Goal: Task Accomplishment & Management: Manage account settings

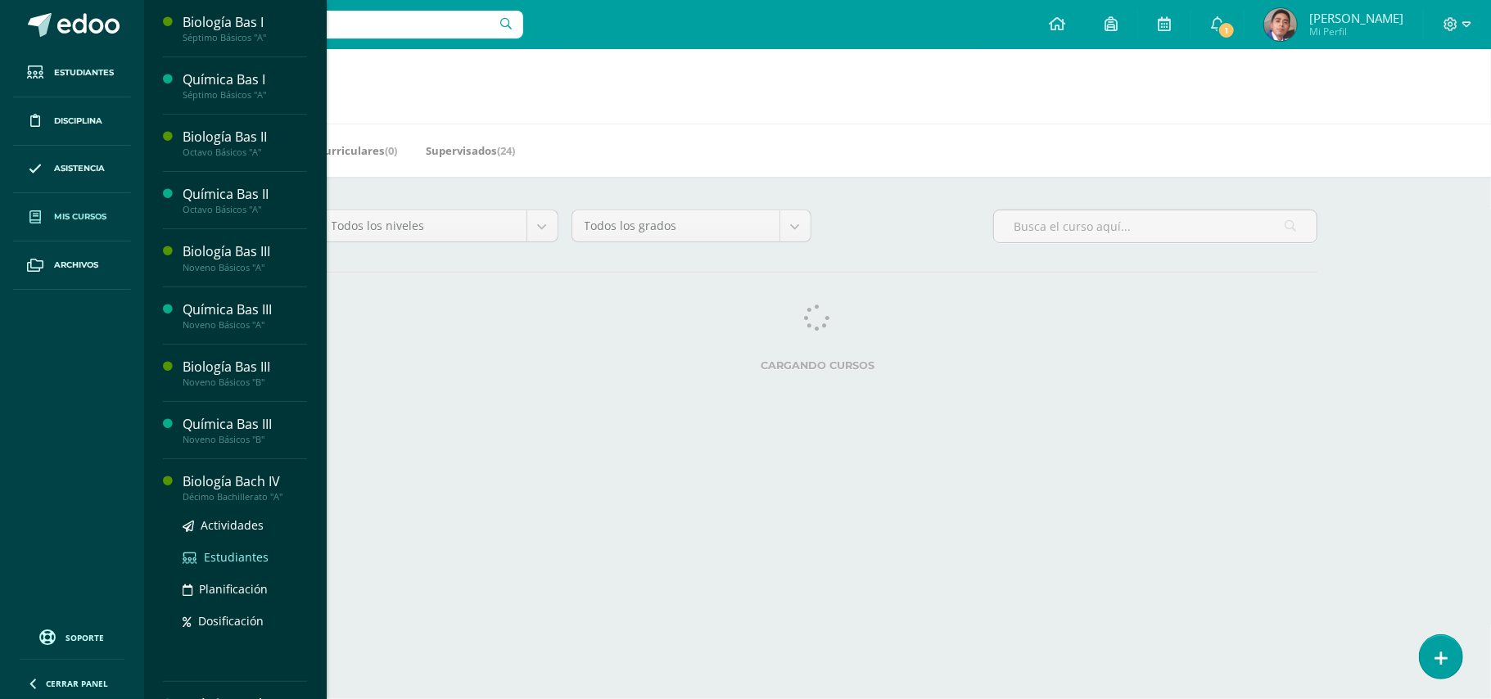
click at [234, 554] on span "Estudiantes" at bounding box center [236, 558] width 65 height 16
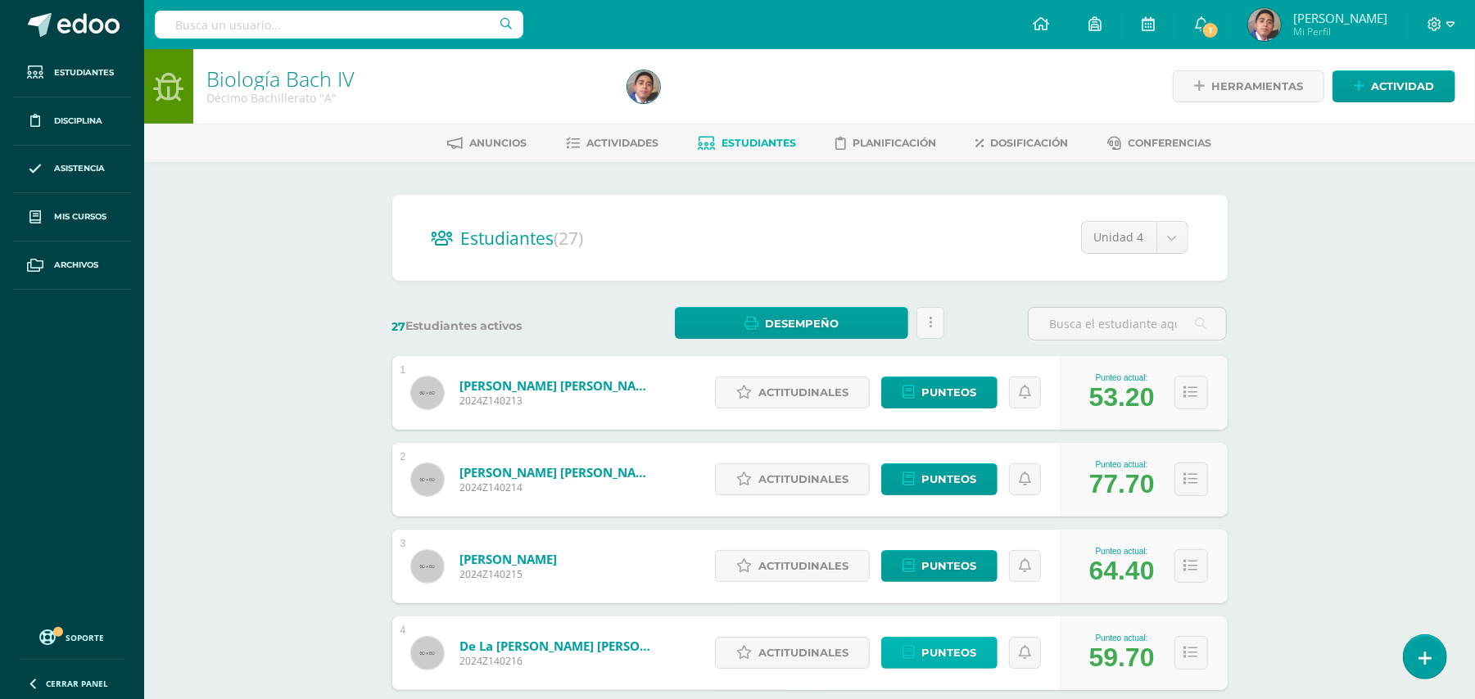
click at [963, 659] on span "Punteos" at bounding box center [948, 653] width 55 height 30
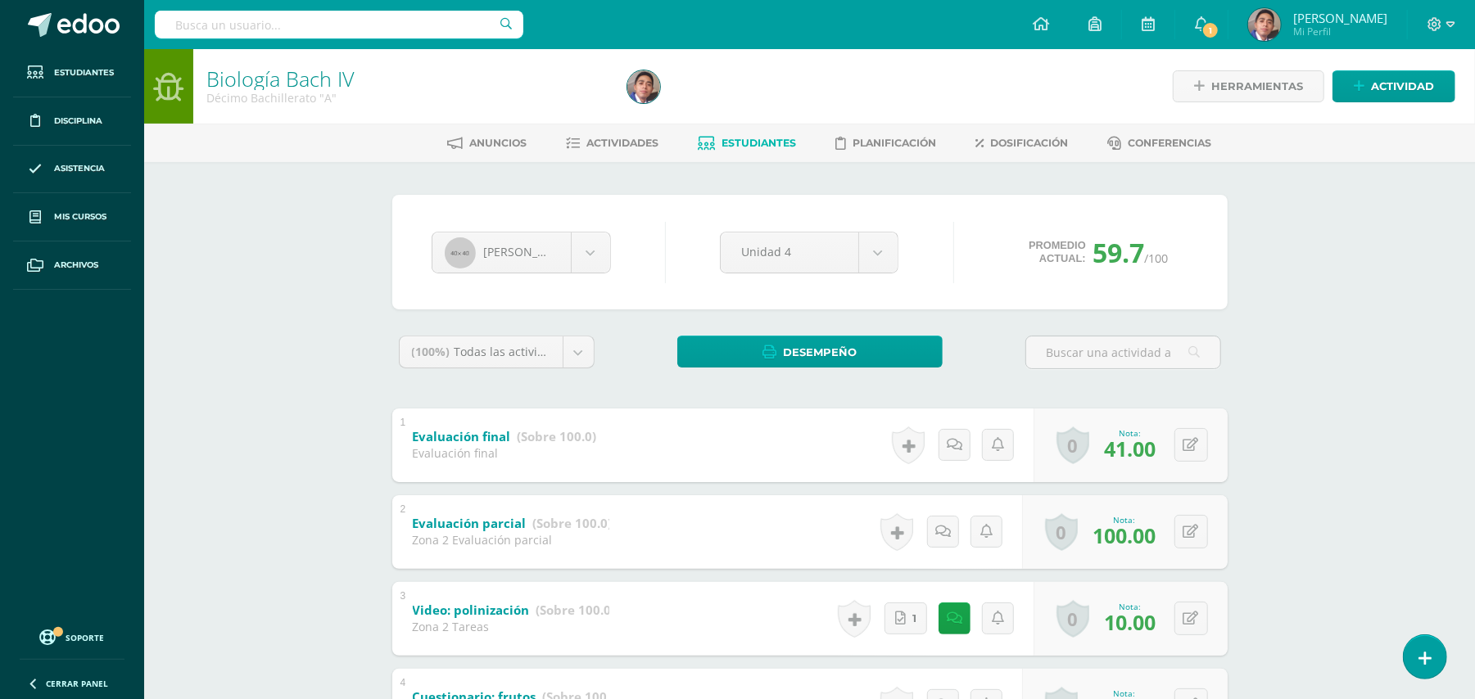
click at [1353, 400] on div "Biología Bach IV Décimo Bachillerato "A" Herramientas Detalle de asistencias Ac…" at bounding box center [809, 708] width 1331 height 1318
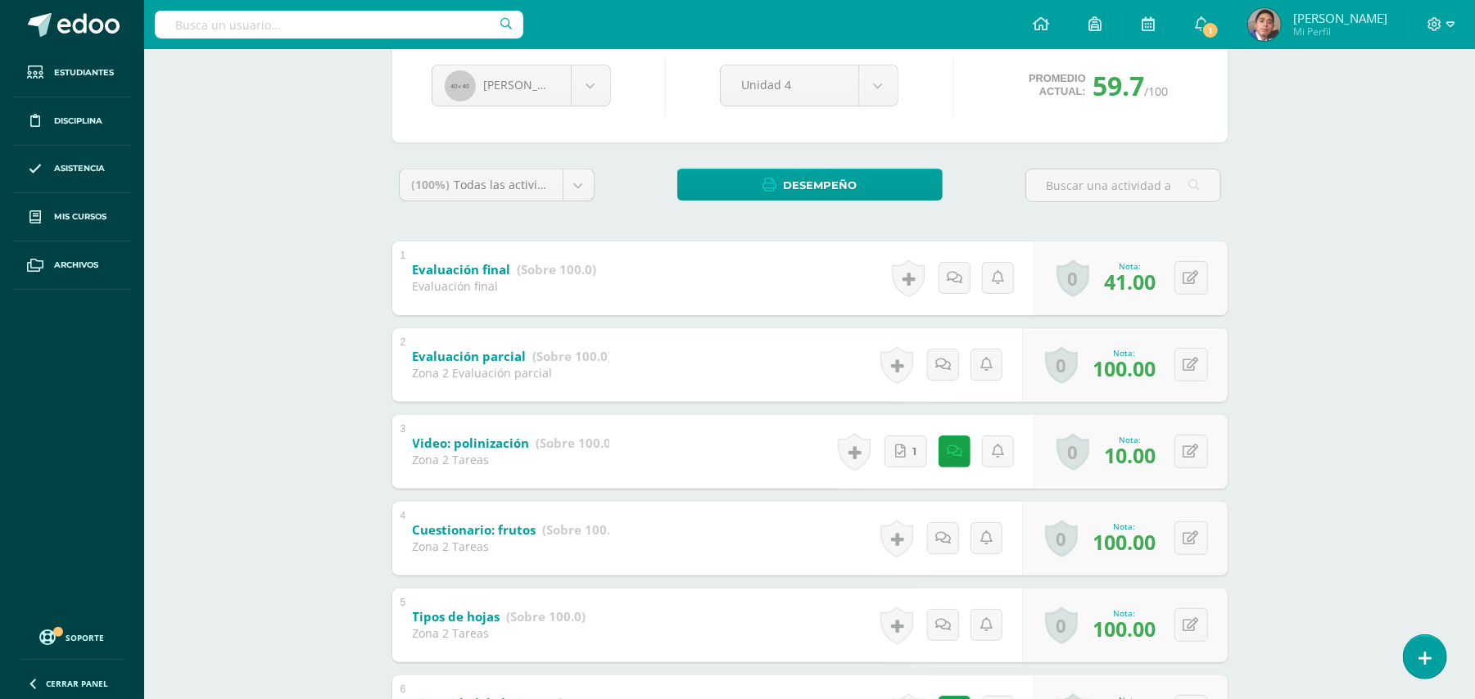
scroll to position [174, 0]
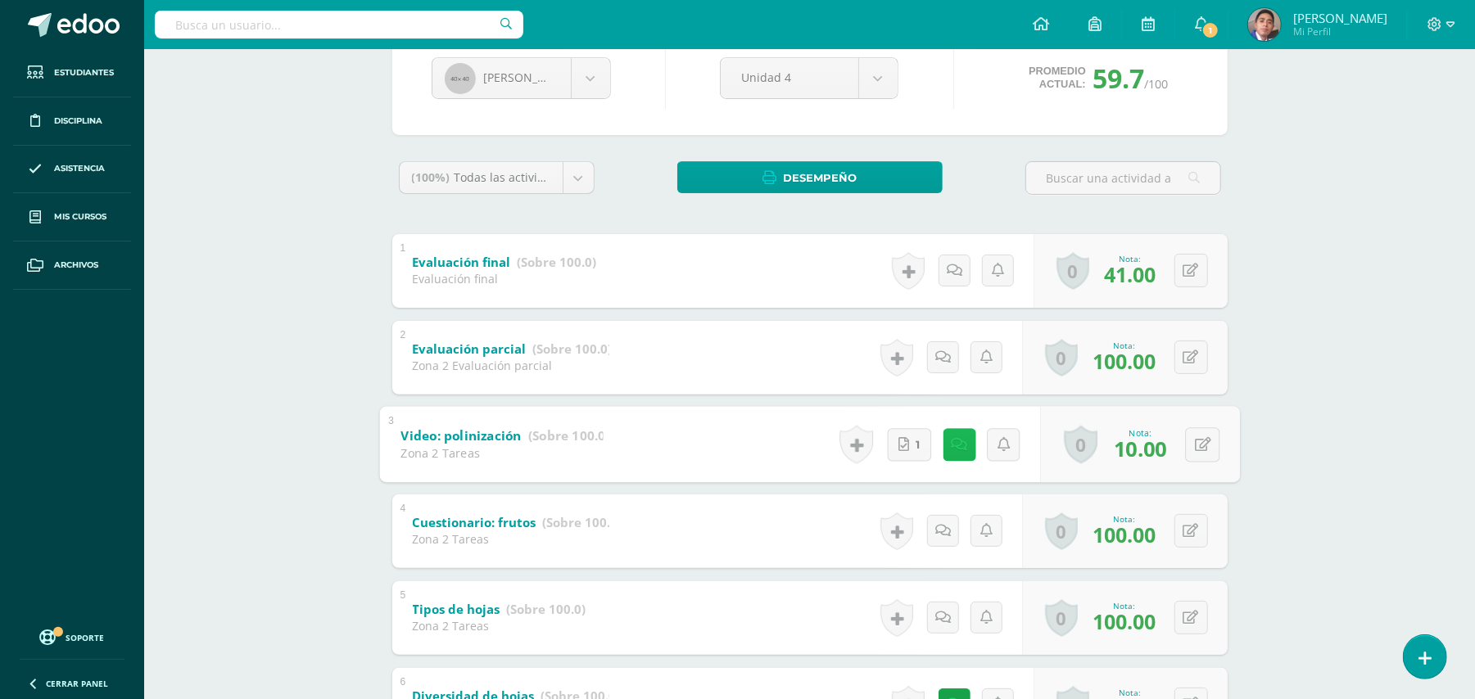
click at [952, 446] on icon at bounding box center [959, 444] width 16 height 14
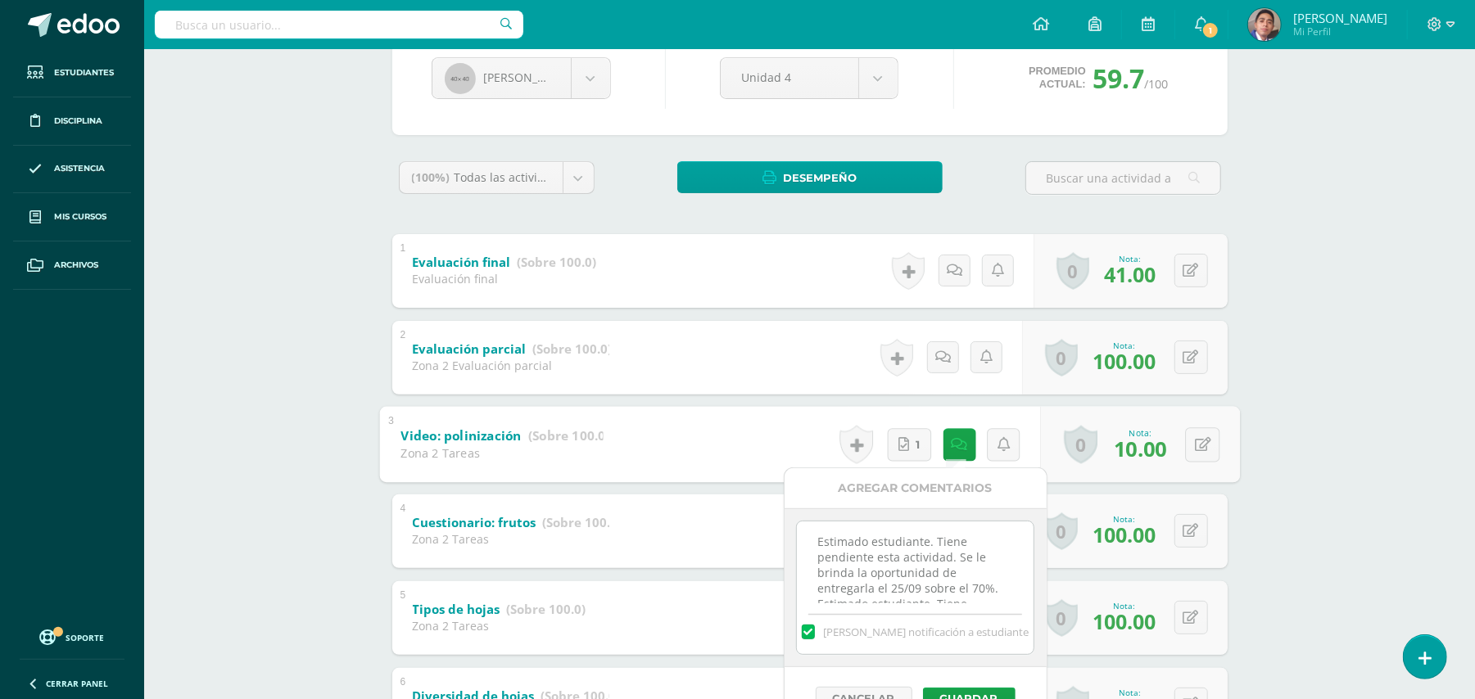
click at [924, 542] on textarea "Estimado estudiante. Tiene pendiente esta actividad. Se le brinda la oportunida…" at bounding box center [915, 563] width 237 height 82
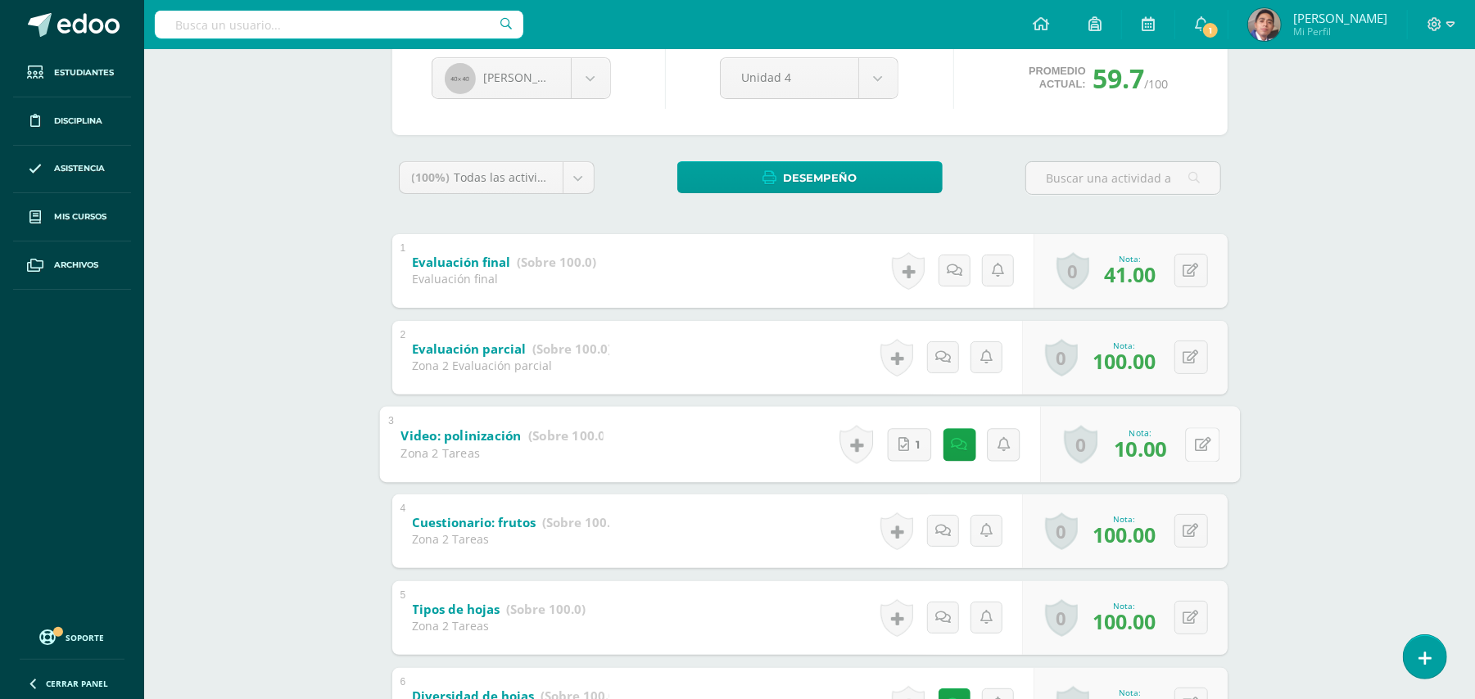
click at [1194, 447] on icon at bounding box center [1202, 444] width 16 height 14
type input "50"
click at [1304, 411] on div "Biología Bach IV Décimo Bachillerato "A" Herramientas Detalle de asistencias Ac…" at bounding box center [809, 580] width 1331 height 1410
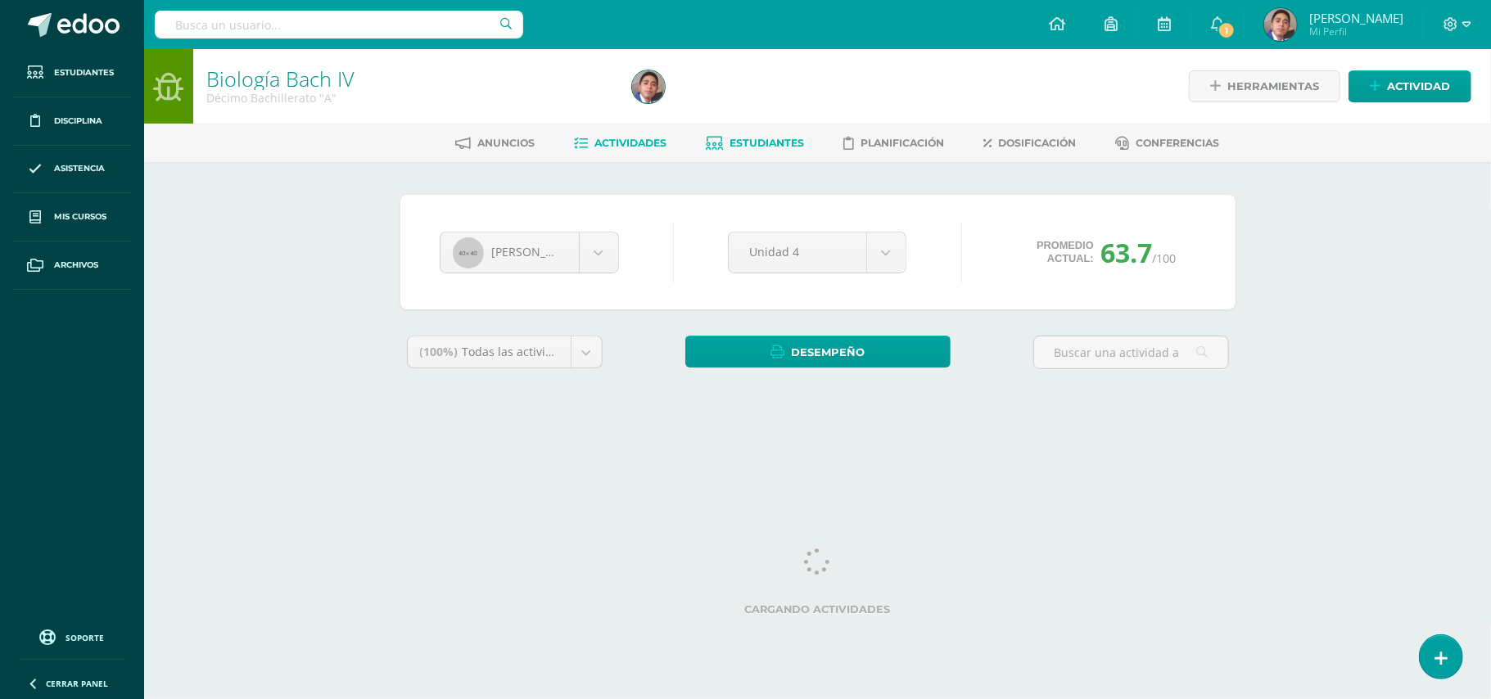
click at [627, 152] on link "Actividades" at bounding box center [620, 143] width 93 height 26
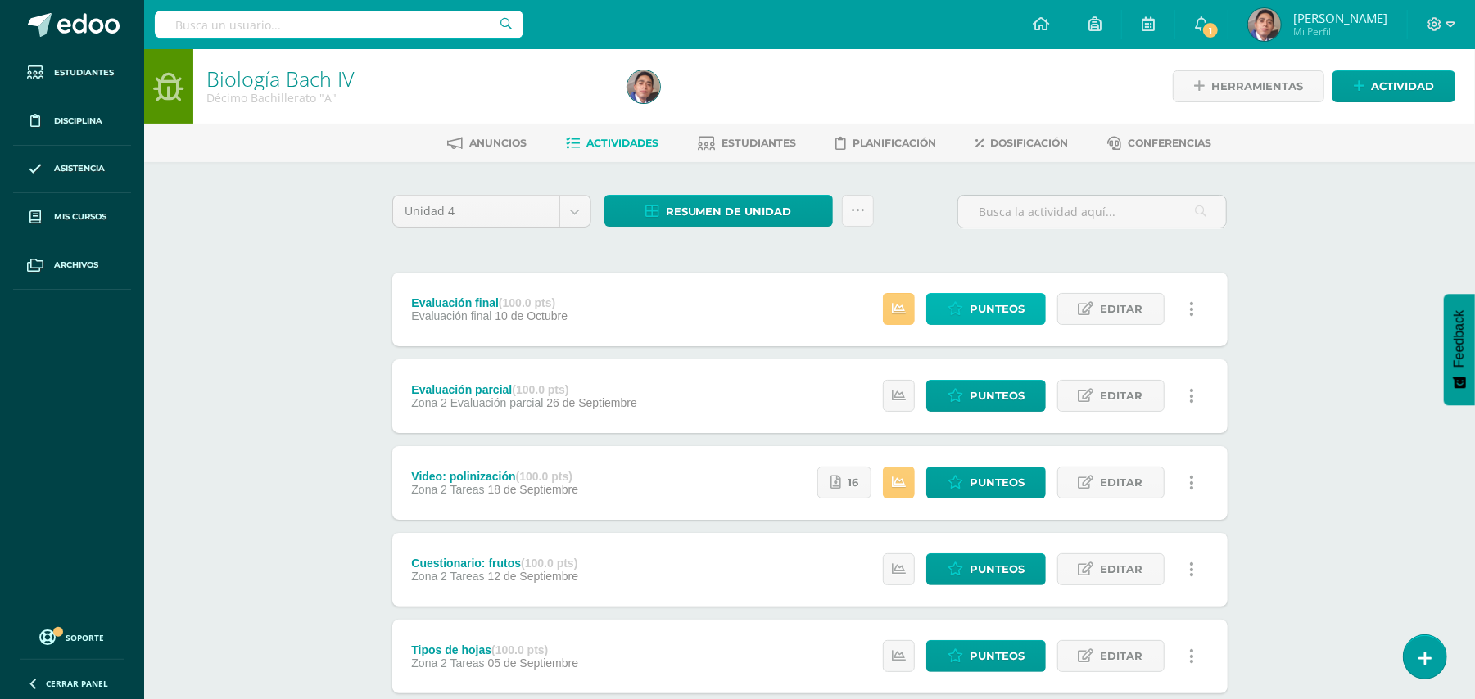
click at [951, 310] on icon at bounding box center [956, 309] width 16 height 14
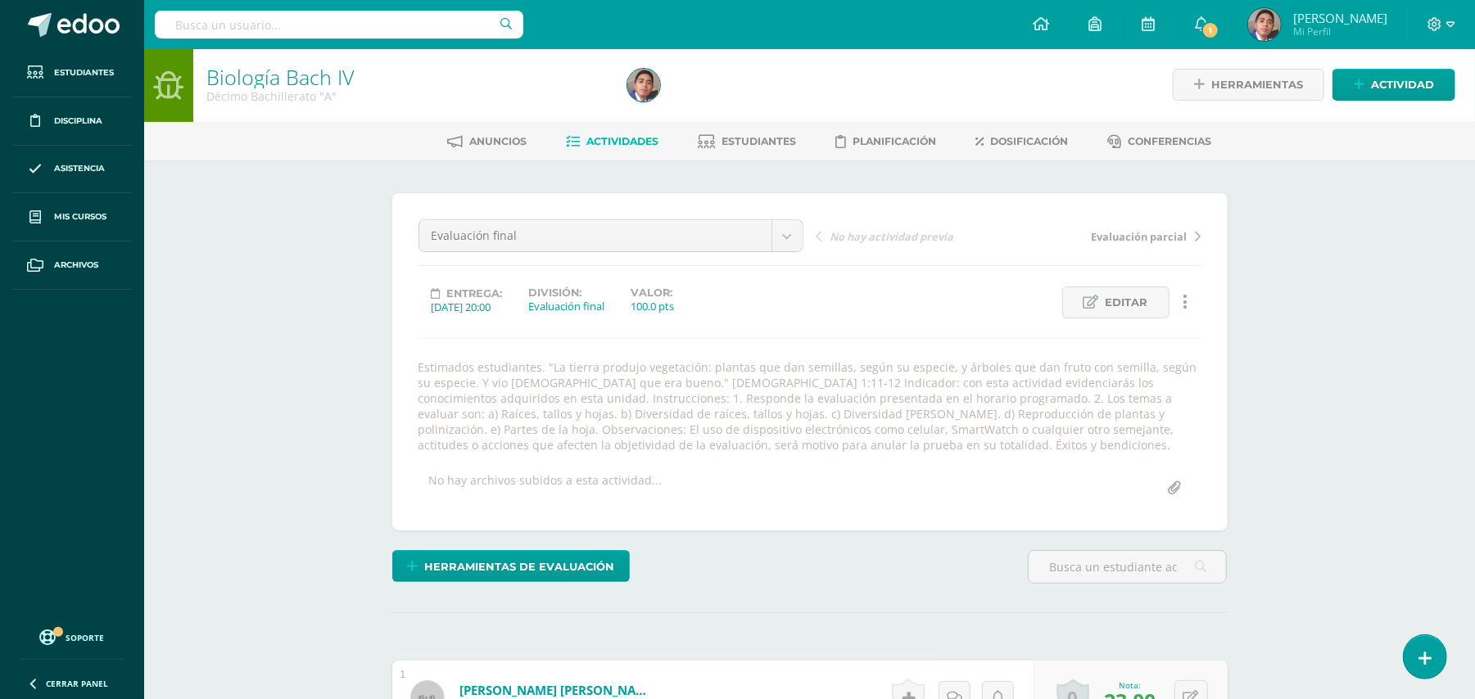
scroll to position [3, 0]
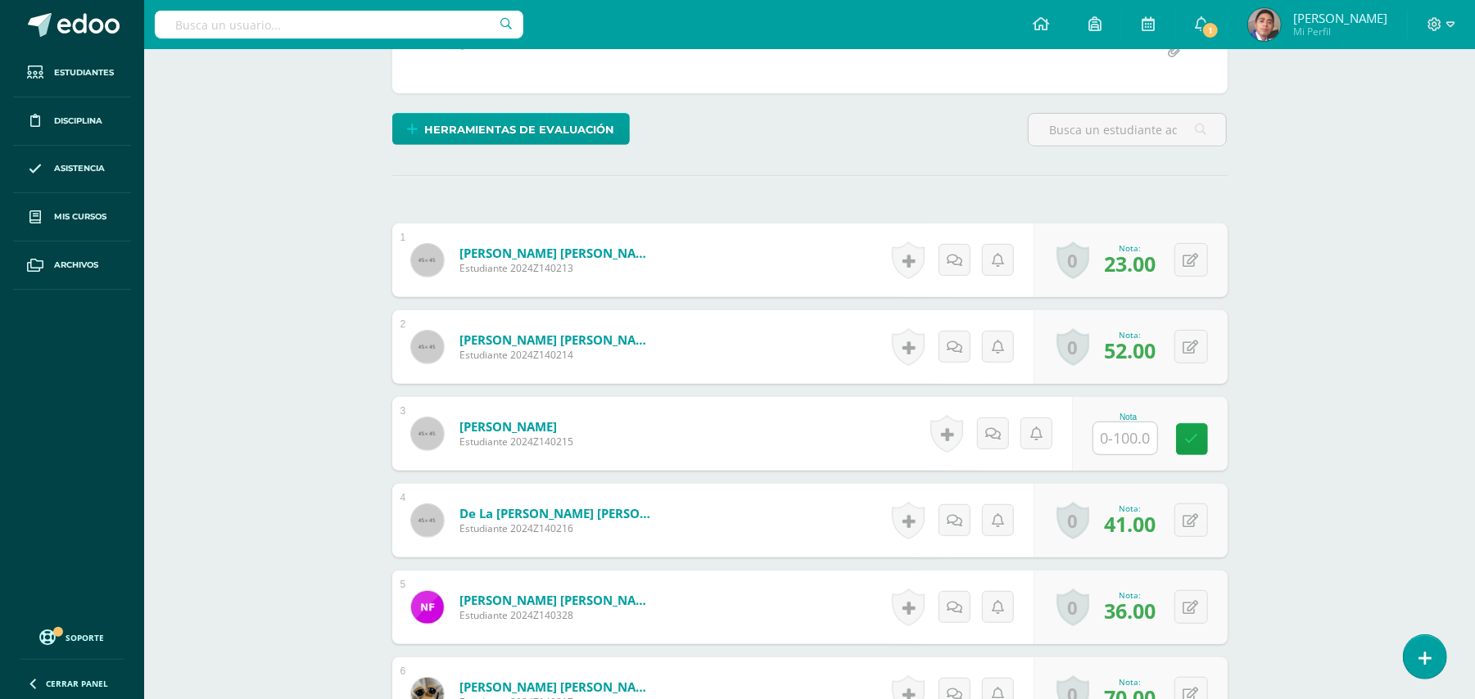
scroll to position [440, 0]
click at [1142, 422] on input "text" at bounding box center [1125, 438] width 64 height 32
type input "47"
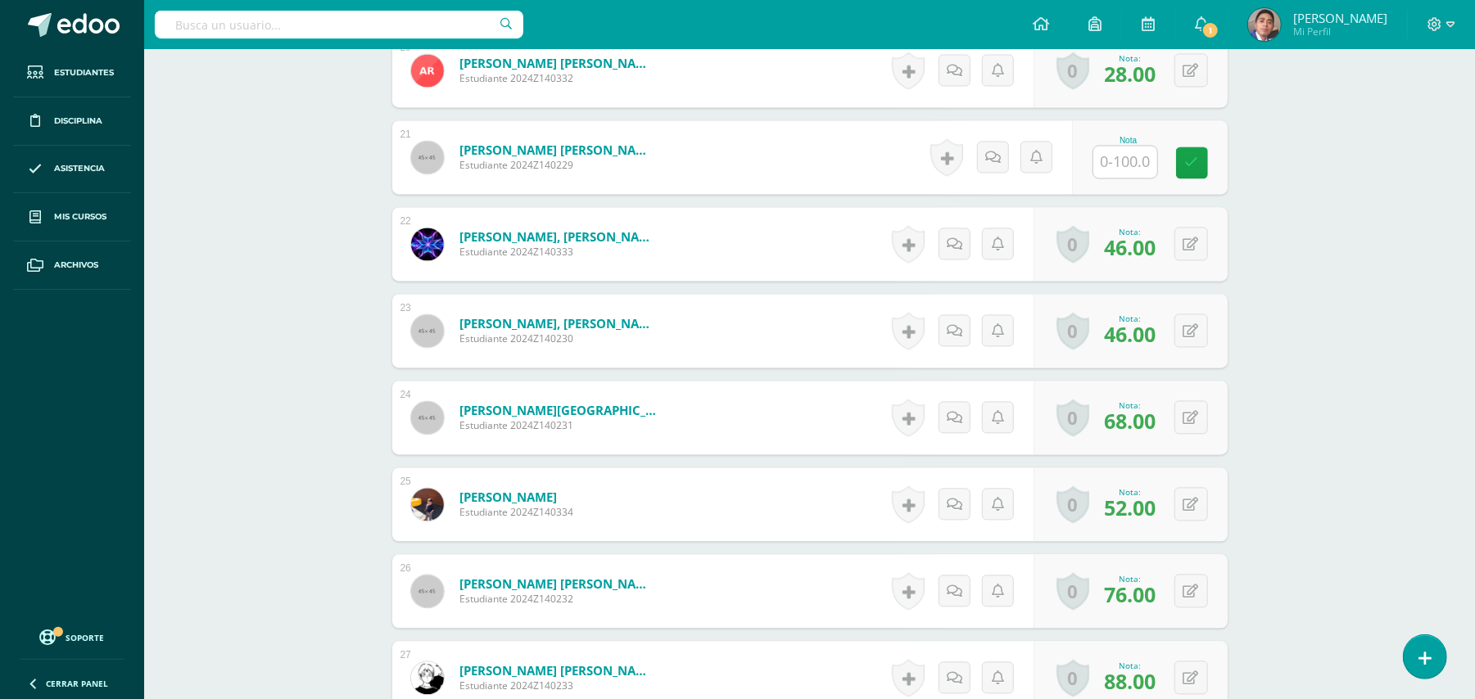
scroll to position [2315, 0]
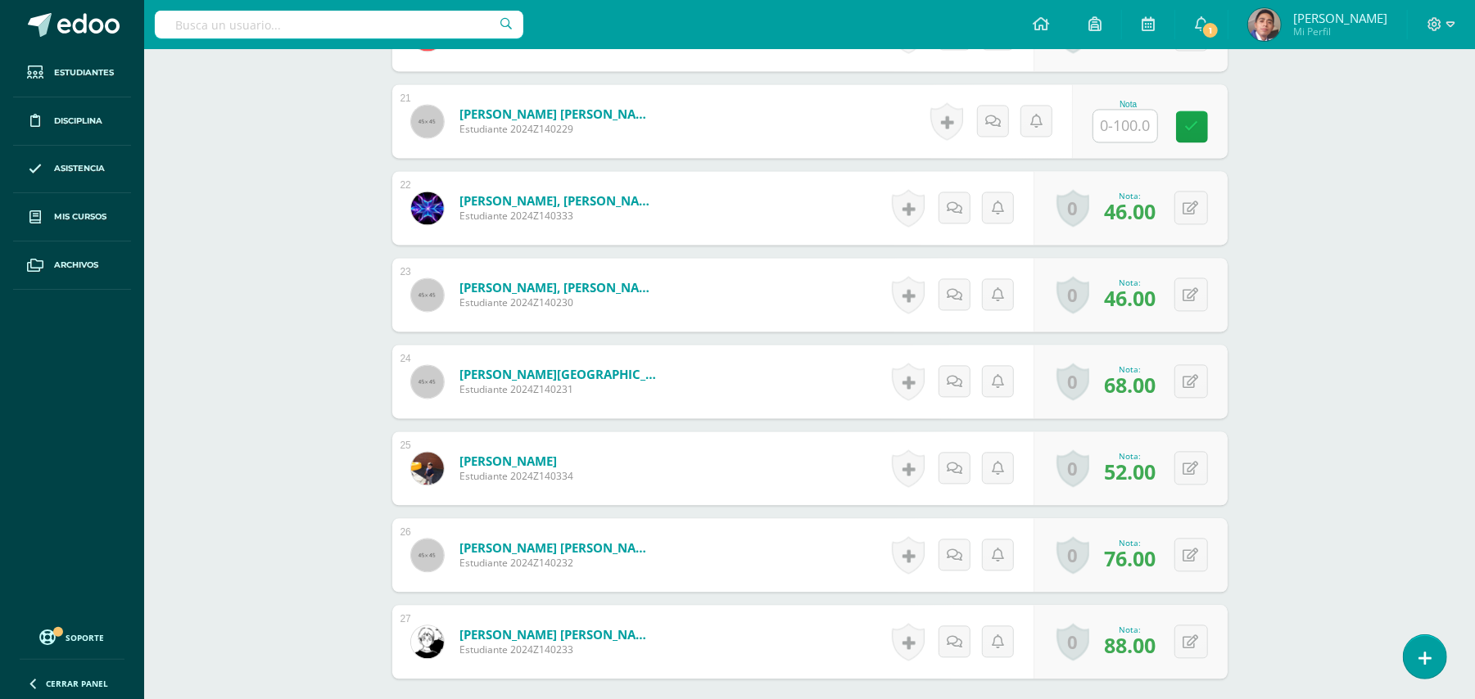
click at [1125, 138] on input "text" at bounding box center [1125, 126] width 64 height 32
type input "10"
click at [1004, 123] on icon at bounding box center [998, 121] width 16 height 14
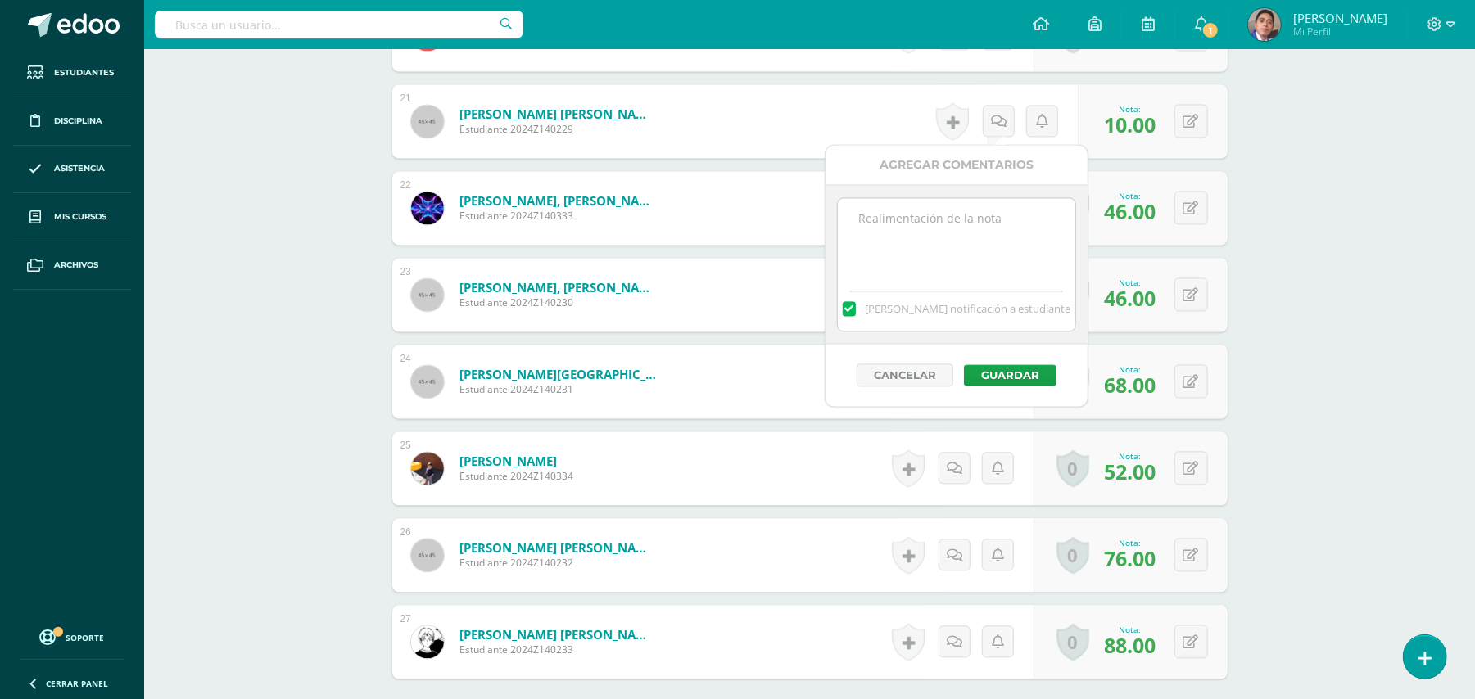
click at [984, 217] on textarea at bounding box center [956, 239] width 237 height 82
type textarea "La estudiante no realizó la evaluación."
click at [1016, 386] on button "Guardar" at bounding box center [1010, 374] width 93 height 21
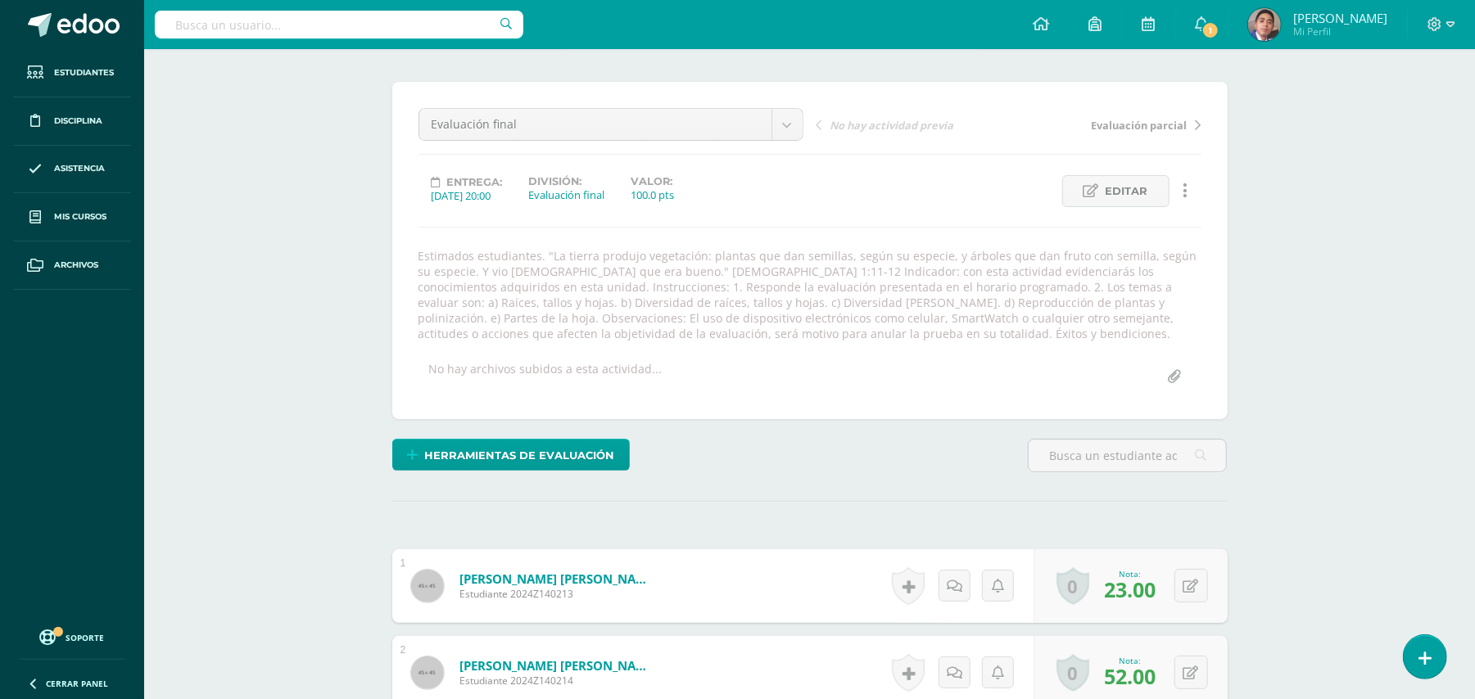
scroll to position [0, 0]
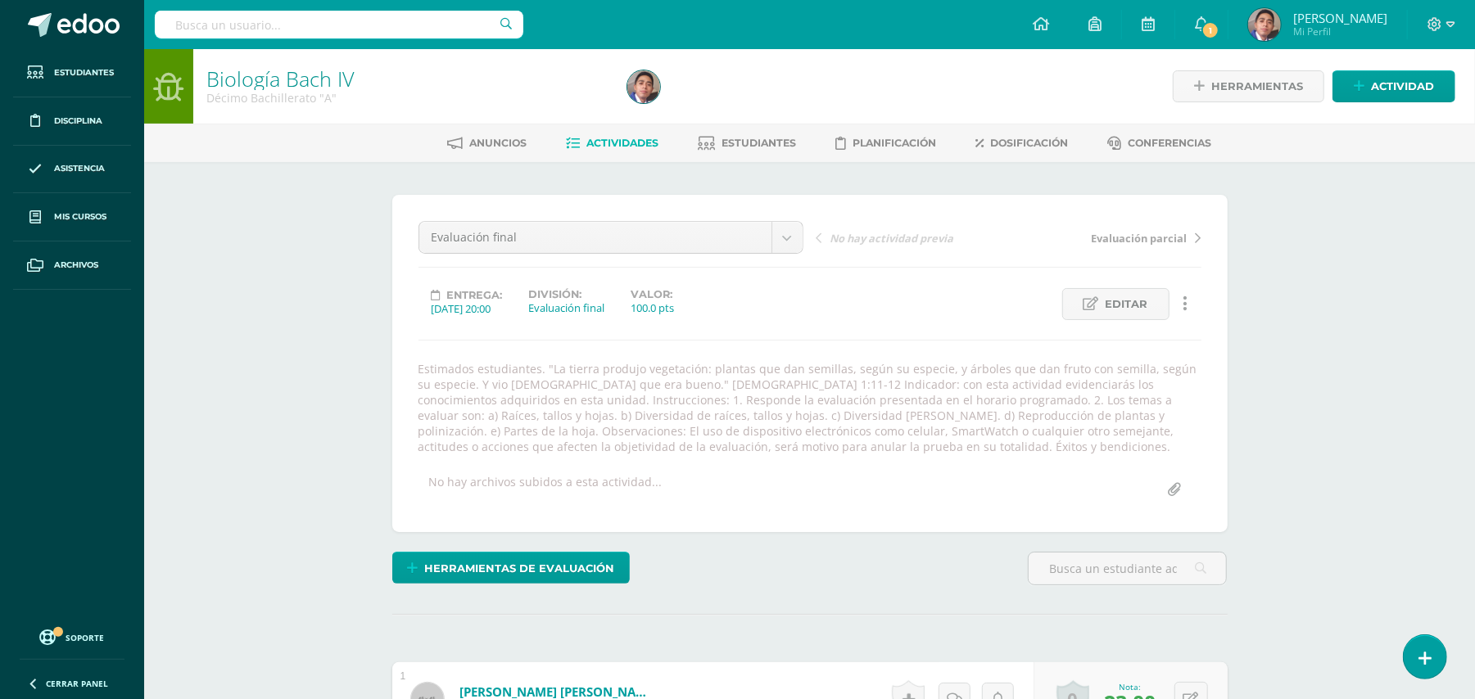
click at [601, 144] on span "Actividades" at bounding box center [622, 143] width 72 height 12
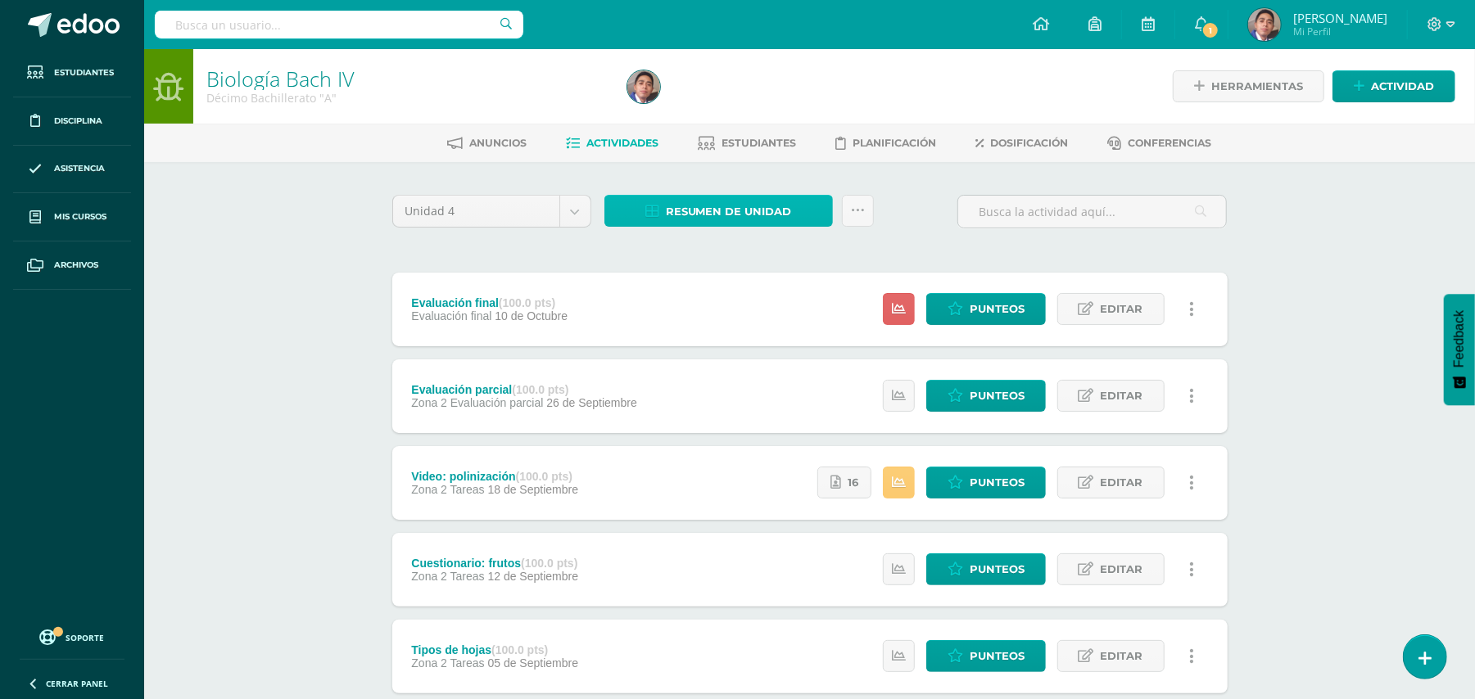
click at [708, 218] on span "Resumen de unidad" at bounding box center [729, 212] width 126 height 30
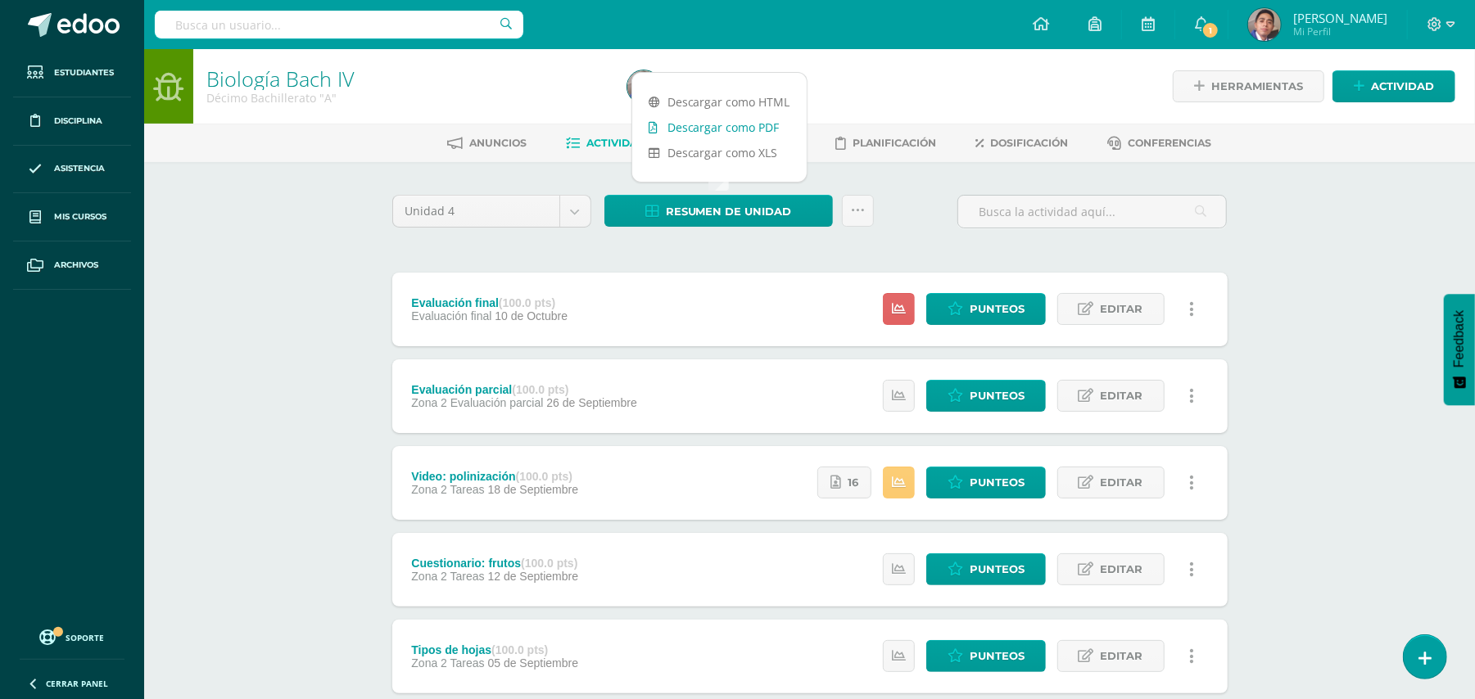
click at [731, 132] on link "Descargar como PDF" at bounding box center [719, 127] width 174 height 25
click at [338, 283] on div "Biología Bach IV Décimo Bachillerato "A" Herramientas Detalle de asistencias Ac…" at bounding box center [809, 640] width 1331 height 1182
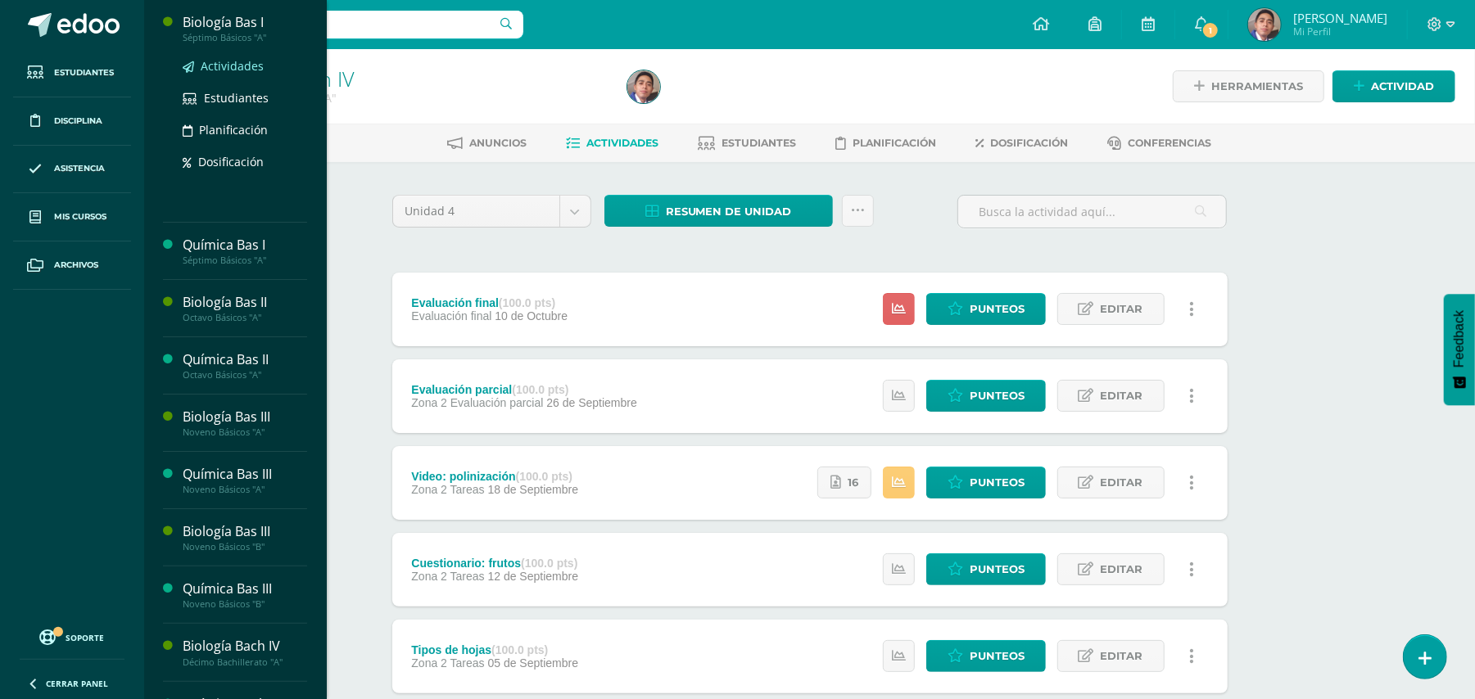
click at [219, 66] on span "Actividades" at bounding box center [232, 66] width 63 height 16
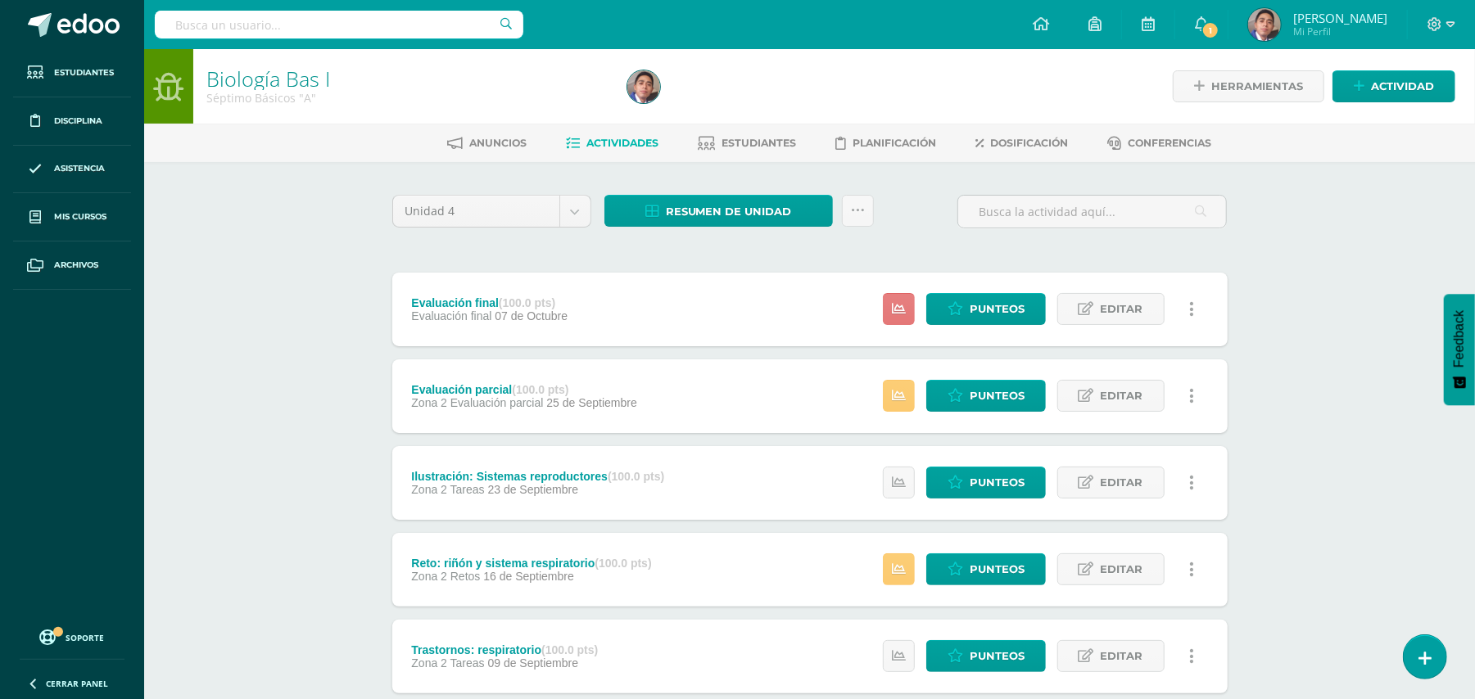
click at [901, 311] on icon at bounding box center [899, 309] width 14 height 14
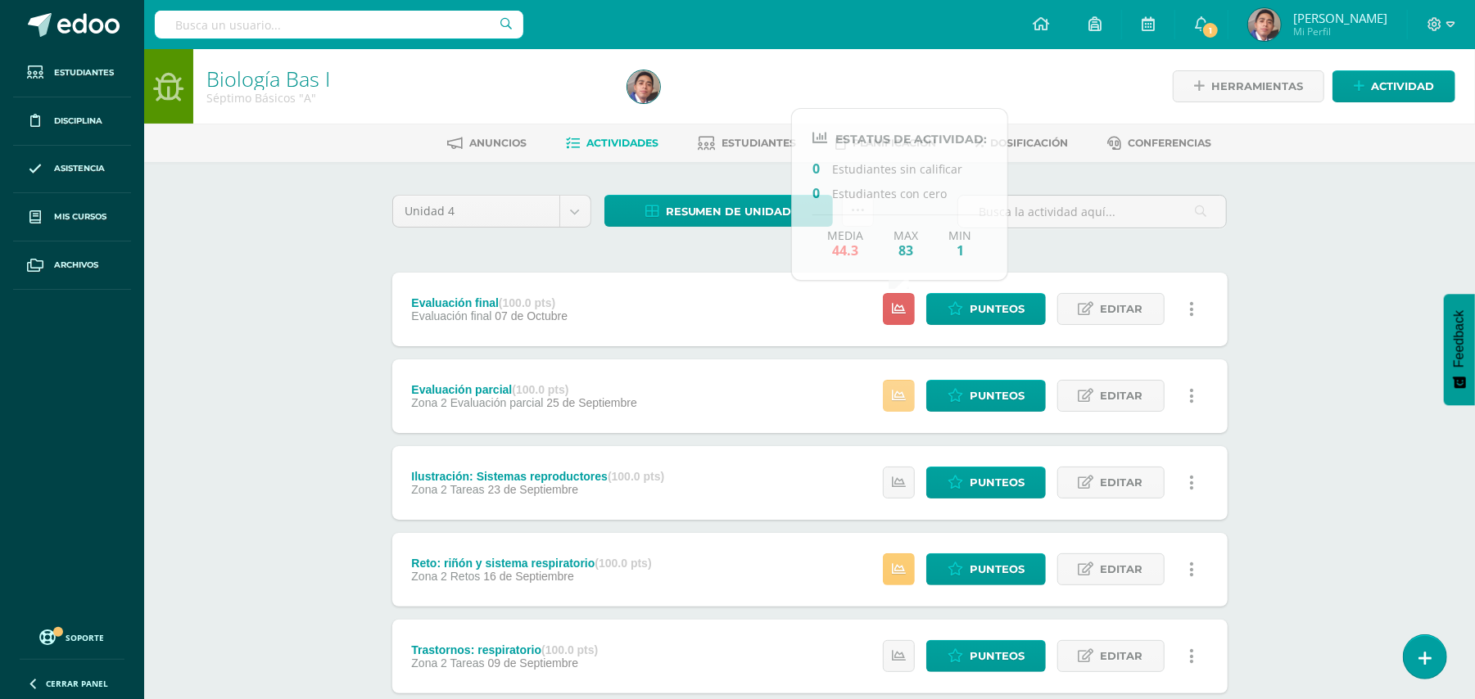
click at [902, 396] on icon at bounding box center [899, 396] width 14 height 14
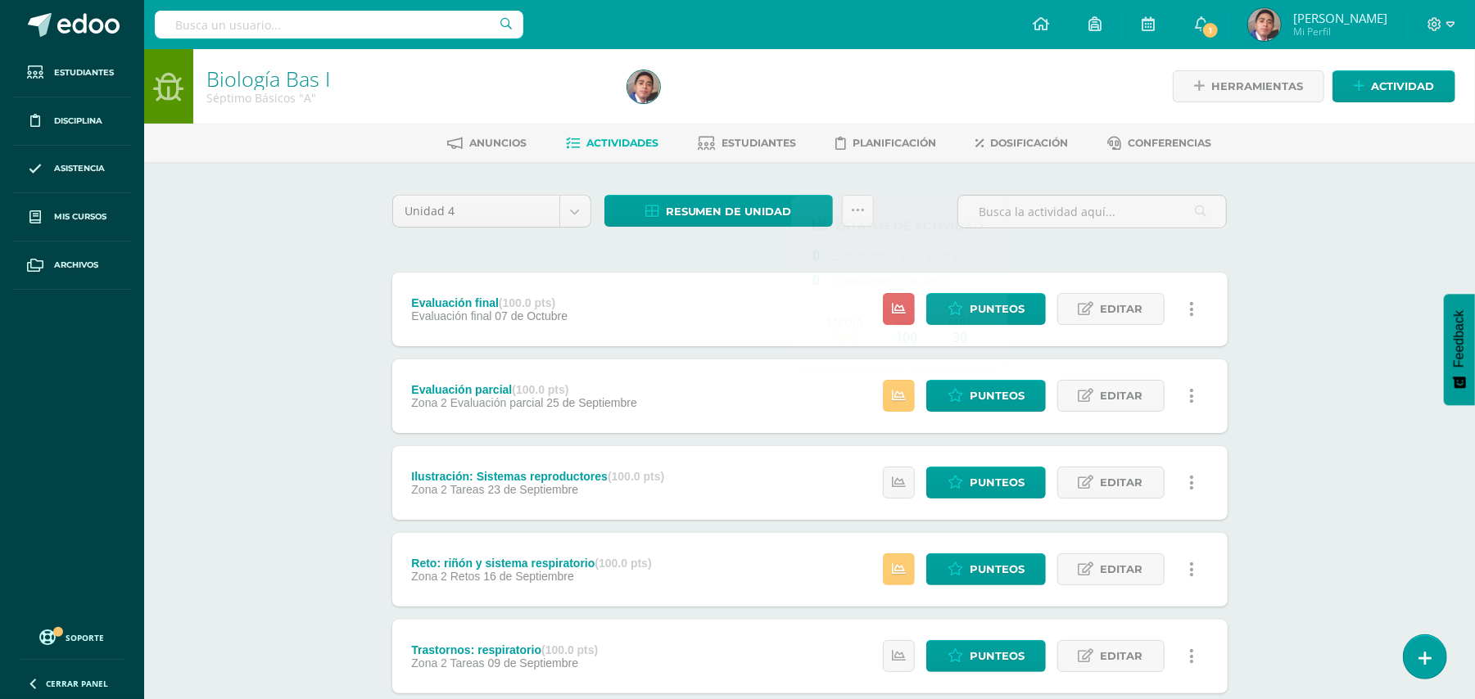
click at [1299, 295] on div "Biología Bas I Séptimo Básicos "A" Herramientas Detalle de asistencias Activida…" at bounding box center [809, 640] width 1331 height 1182
click at [1011, 303] on span "Punteos" at bounding box center [997, 309] width 55 height 30
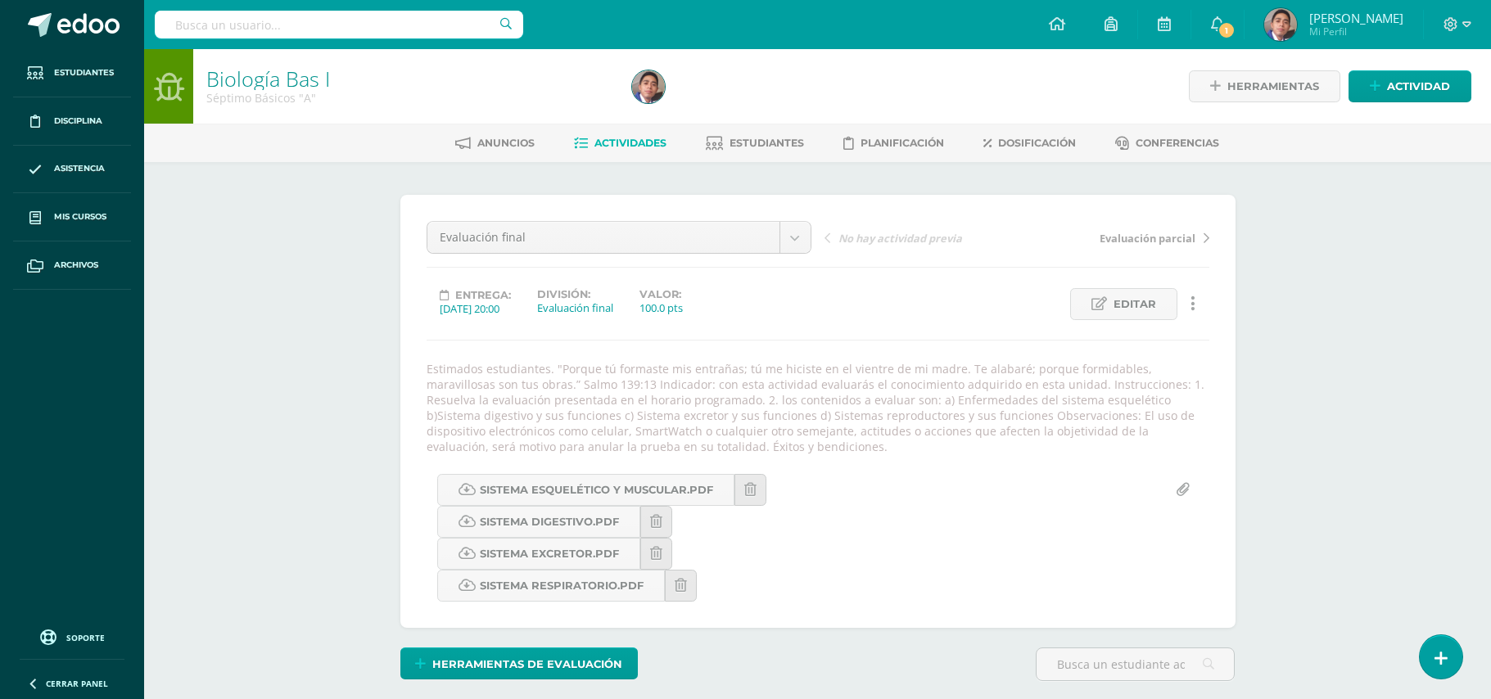
click at [1283, 427] on div "Biología Bas I Séptimo Básicos "A" Herramientas Detalle de asistencias Activida…" at bounding box center [817, 443] width 1347 height 789
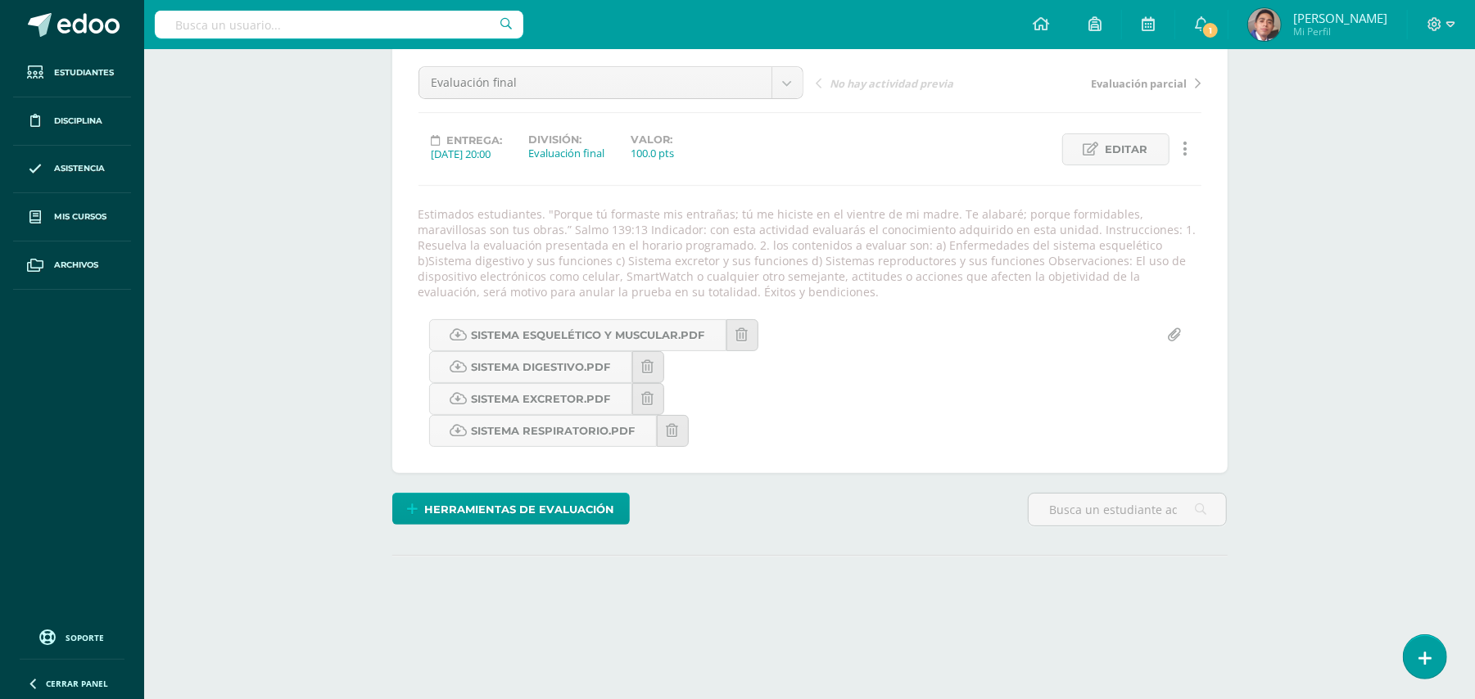
scroll to position [270, 0]
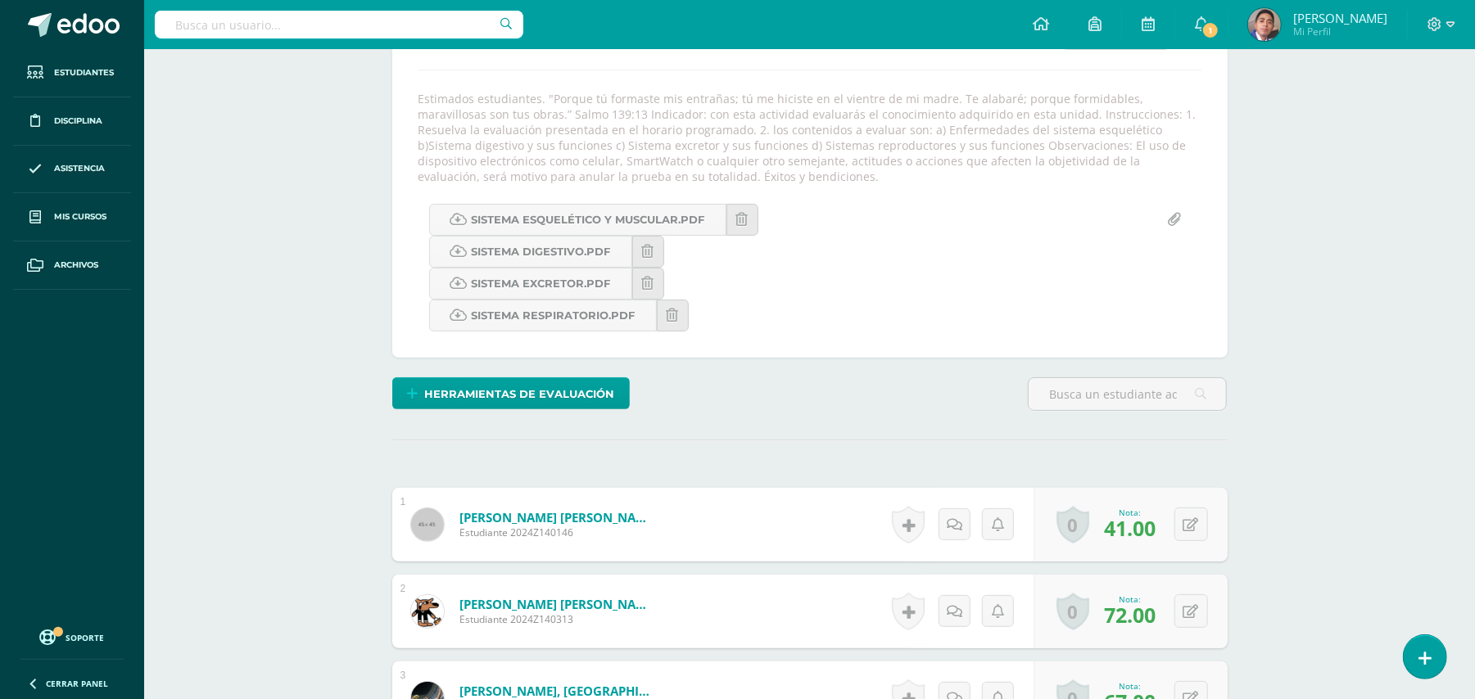
click at [358, 231] on div "Biología Bas I Séptimo Básicos "A" Herramientas Detalle de asistencias Activida…" at bounding box center [809, 652] width 1331 height 1746
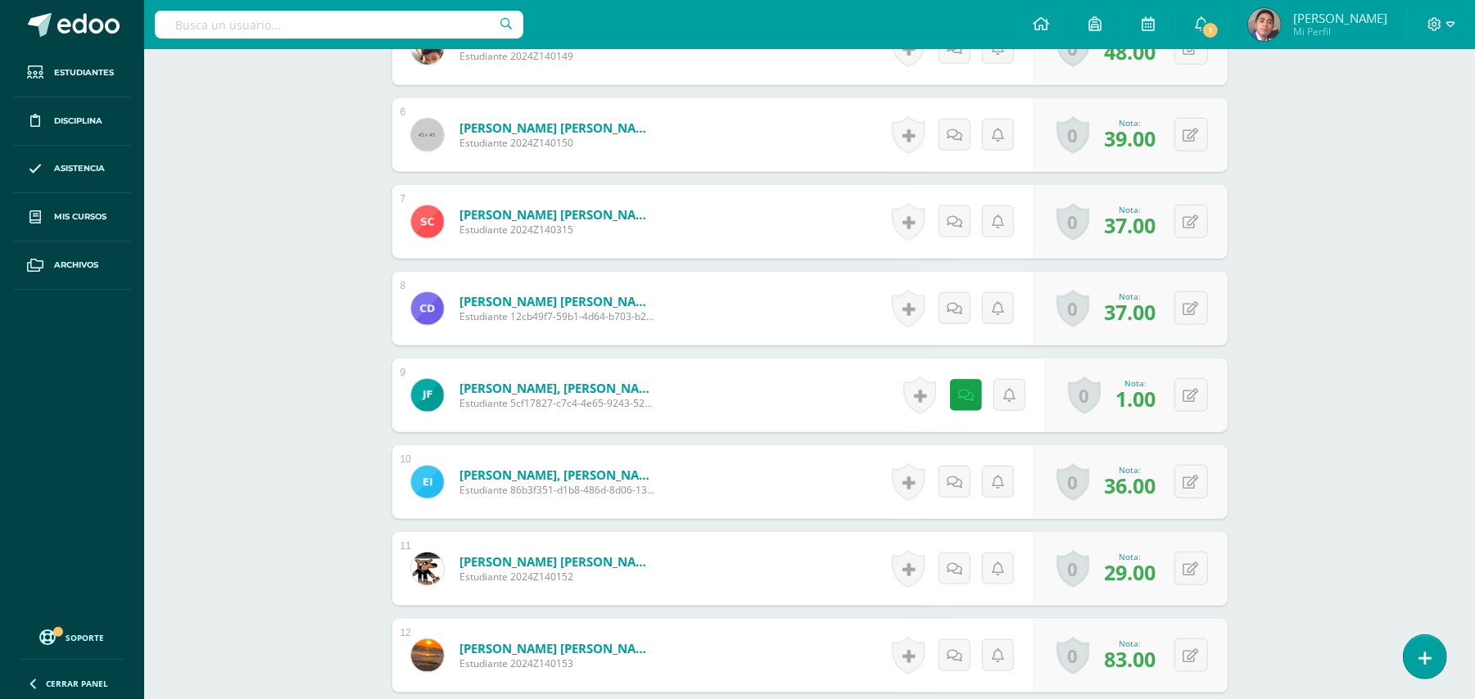
scroll to position [1095, 0]
click at [1197, 404] on button at bounding box center [1202, 395] width 34 height 34
type input "88"
click at [1156, 397] on icon at bounding box center [1159, 400] width 15 height 14
click at [1464, 406] on div "Biología Bas I Séptimo Básicos "A" Herramientas Detalle de asistencias Activida…" at bounding box center [809, 90] width 1331 height 2273
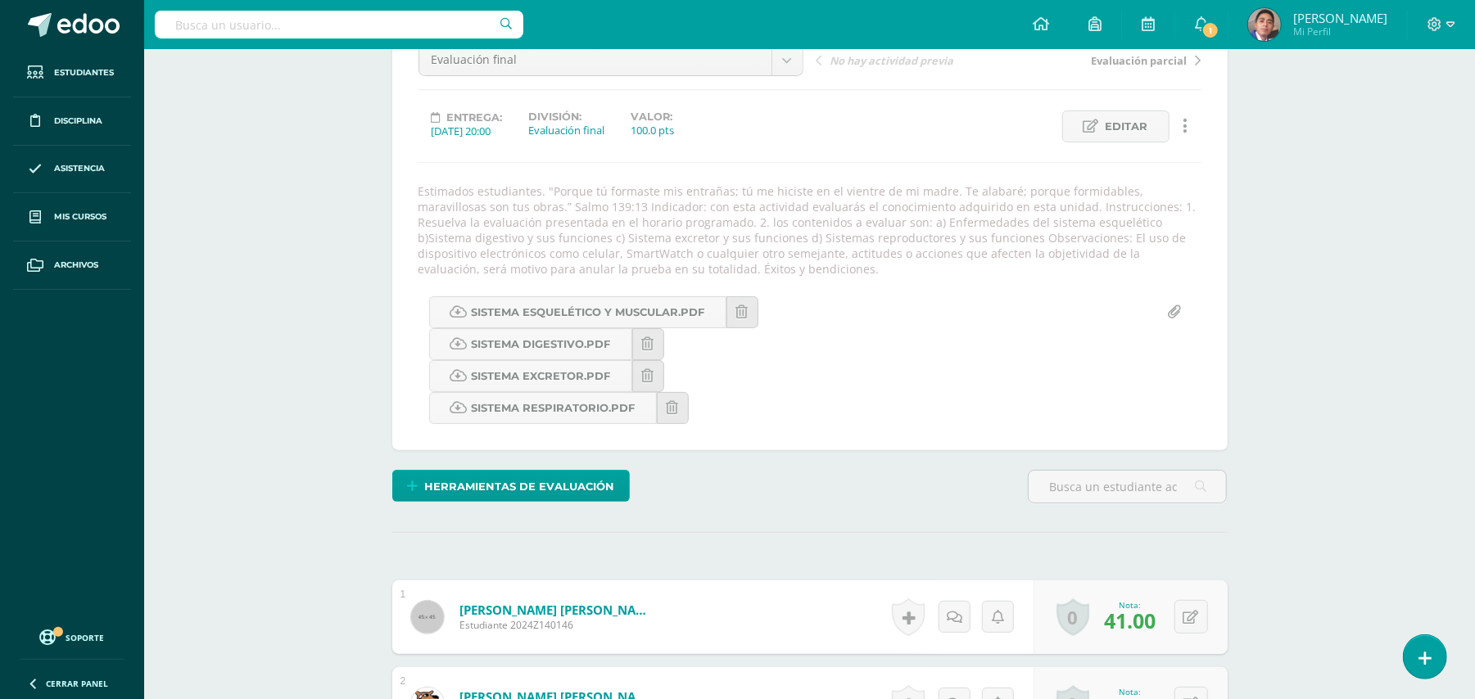
scroll to position [8, 0]
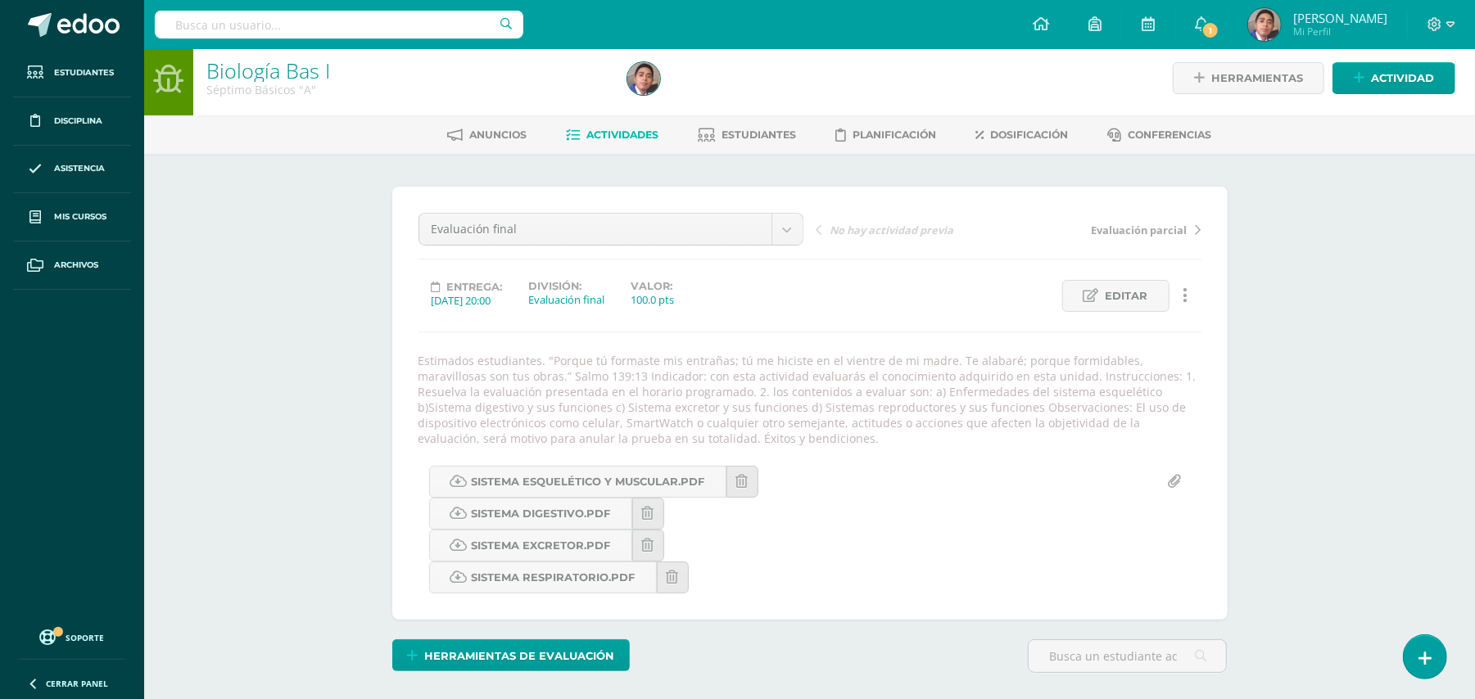
click at [616, 136] on span "Actividades" at bounding box center [622, 135] width 72 height 12
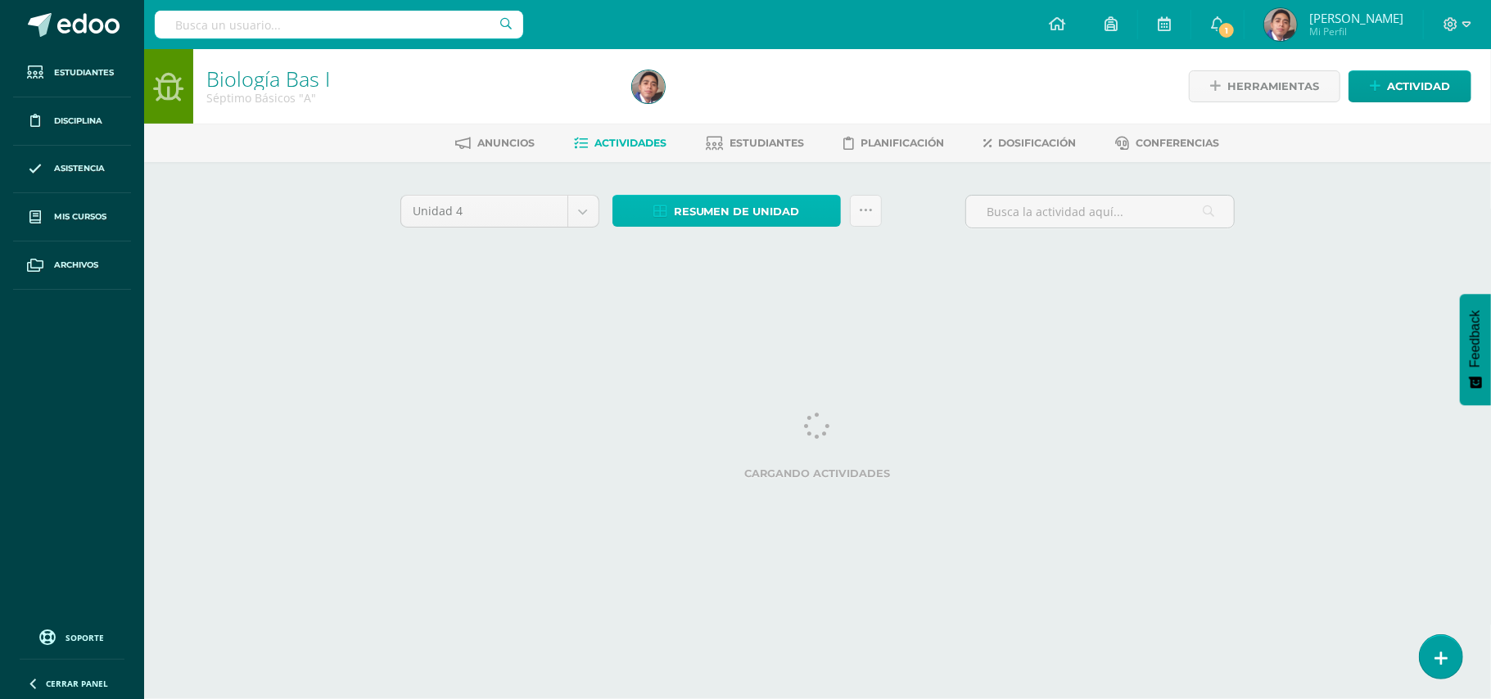
click at [701, 217] on span "Resumen de unidad" at bounding box center [737, 212] width 126 height 30
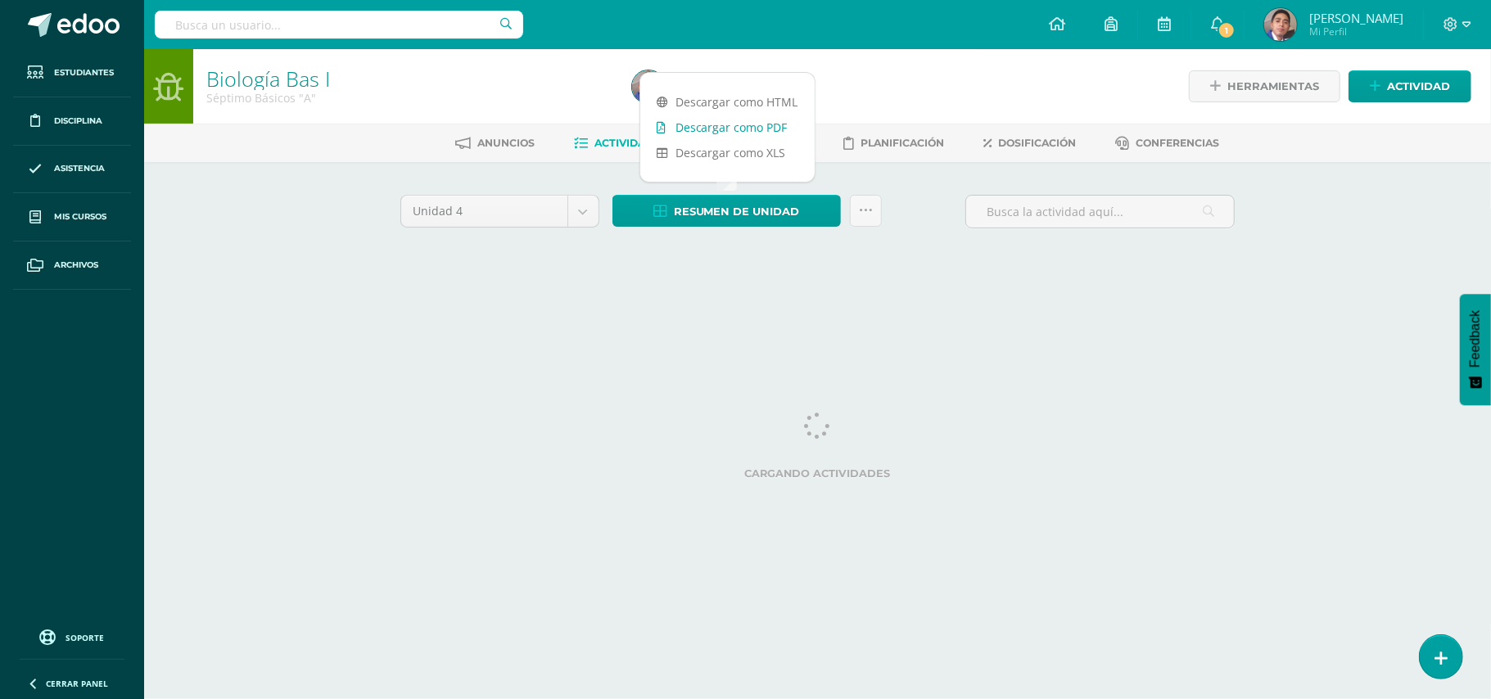
click at [706, 122] on link "Descargar como PDF" at bounding box center [727, 127] width 174 height 25
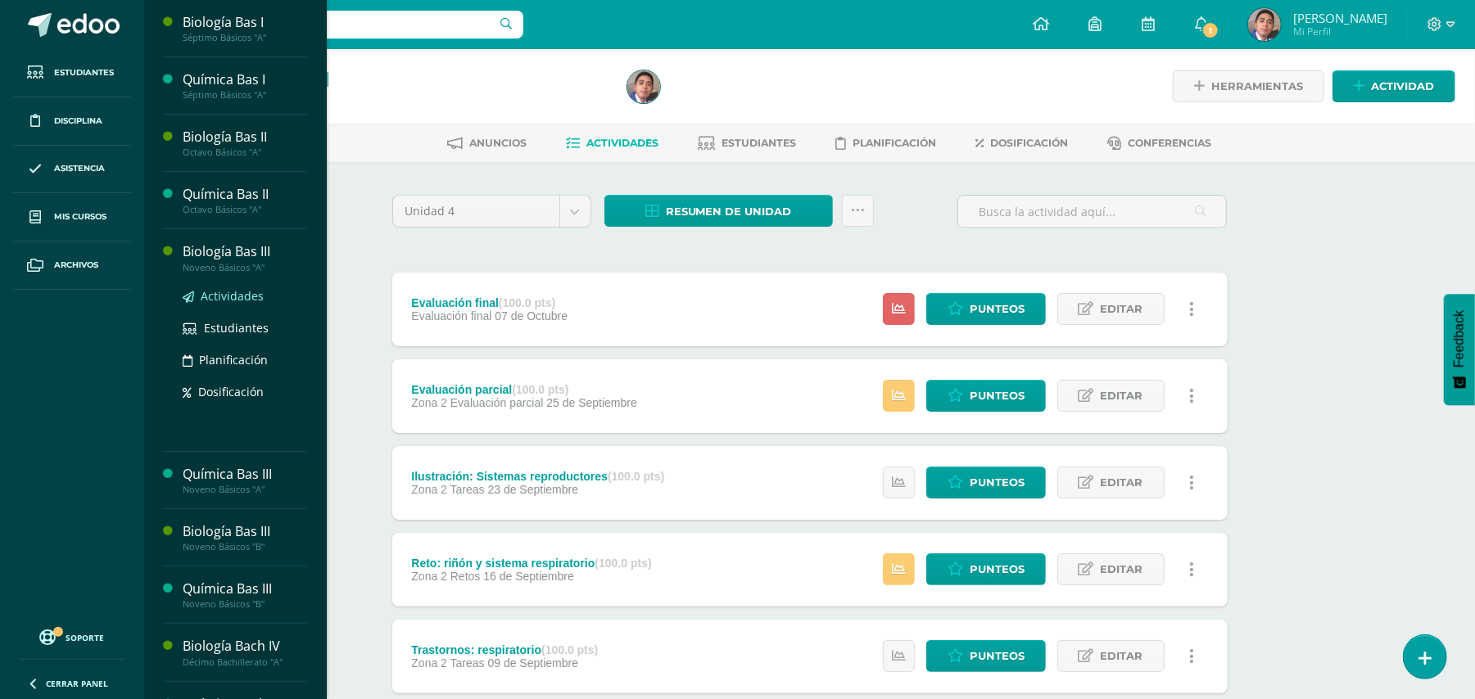
click at [227, 292] on span "Actividades" at bounding box center [232, 296] width 63 height 16
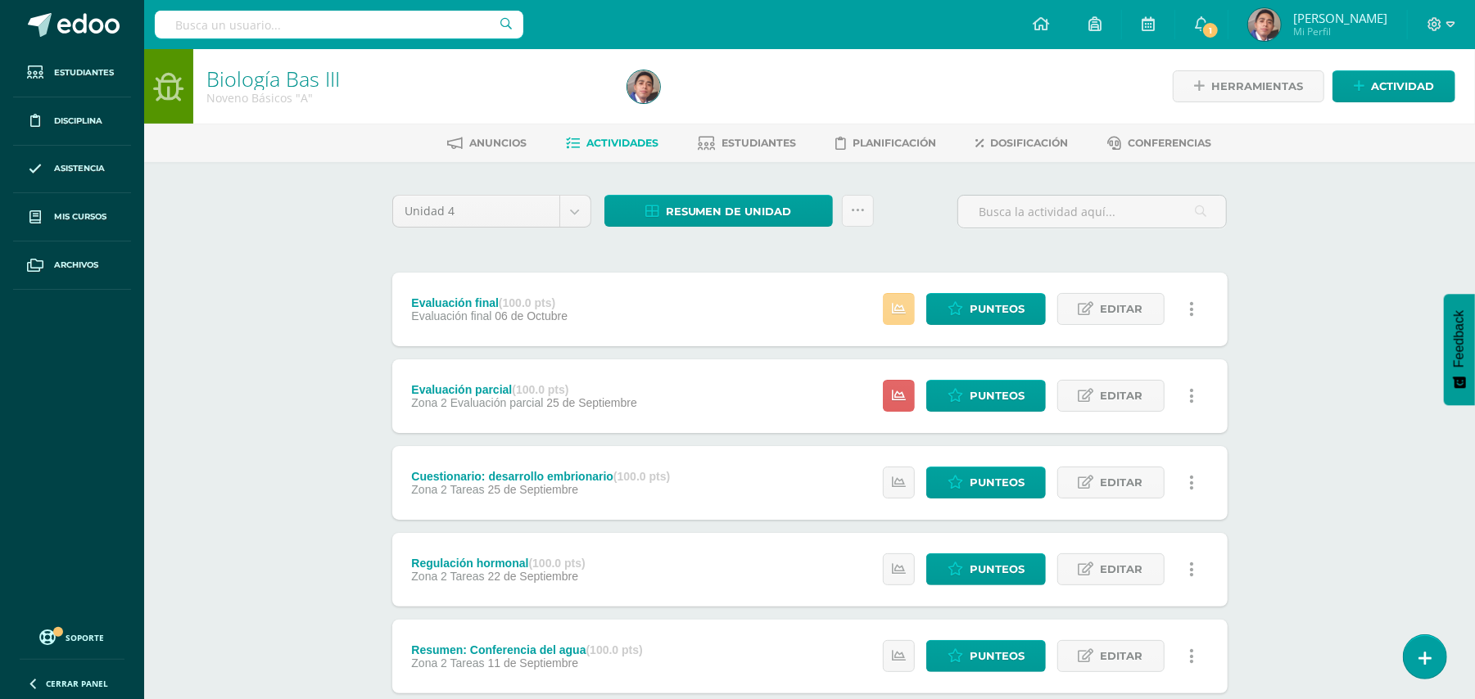
click at [899, 310] on icon at bounding box center [899, 309] width 14 height 14
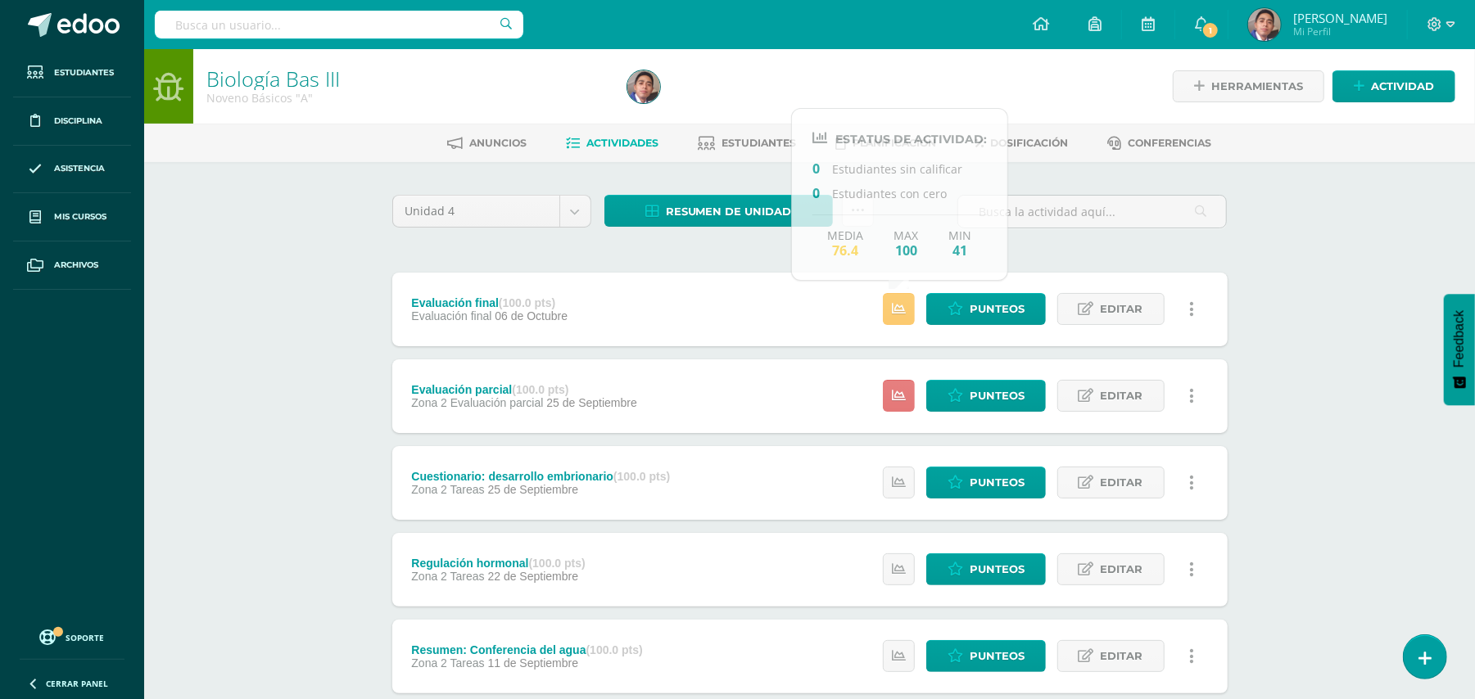
click at [903, 393] on icon at bounding box center [899, 396] width 14 height 14
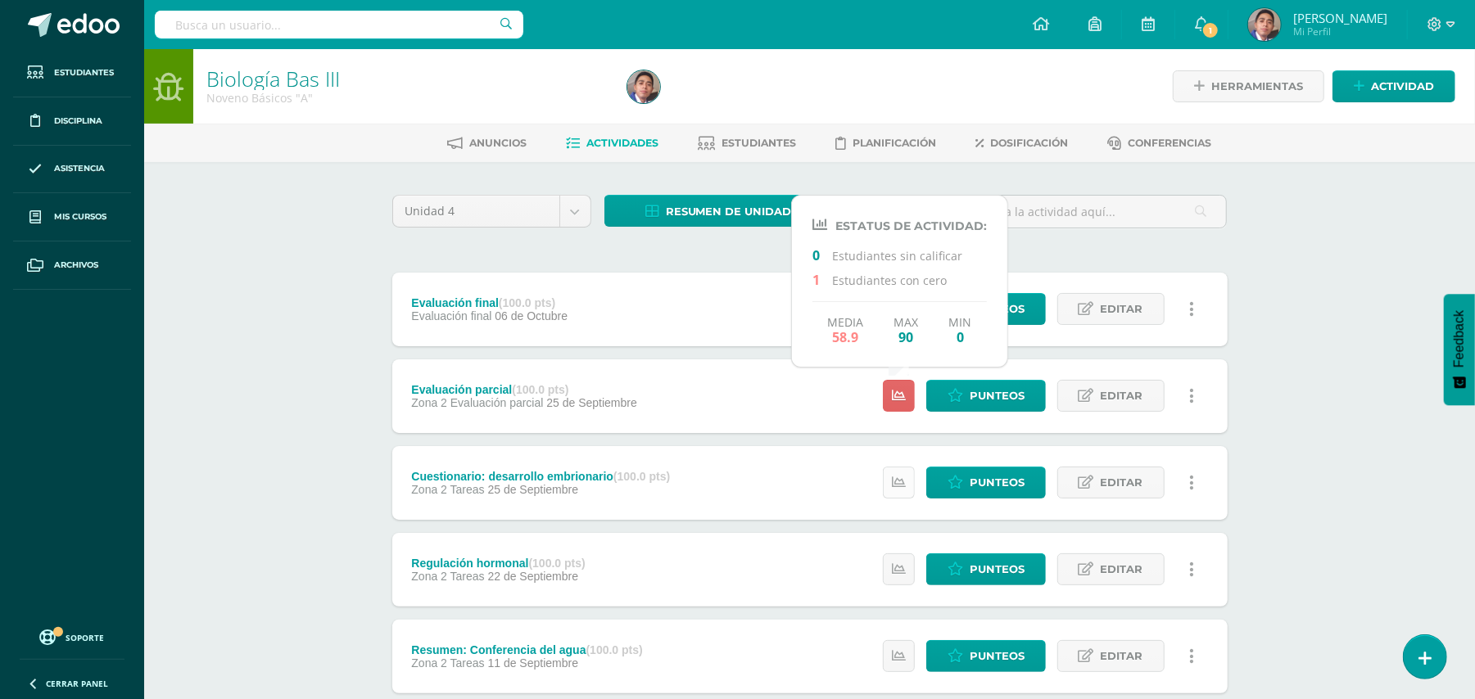
click at [902, 482] on icon at bounding box center [899, 483] width 14 height 14
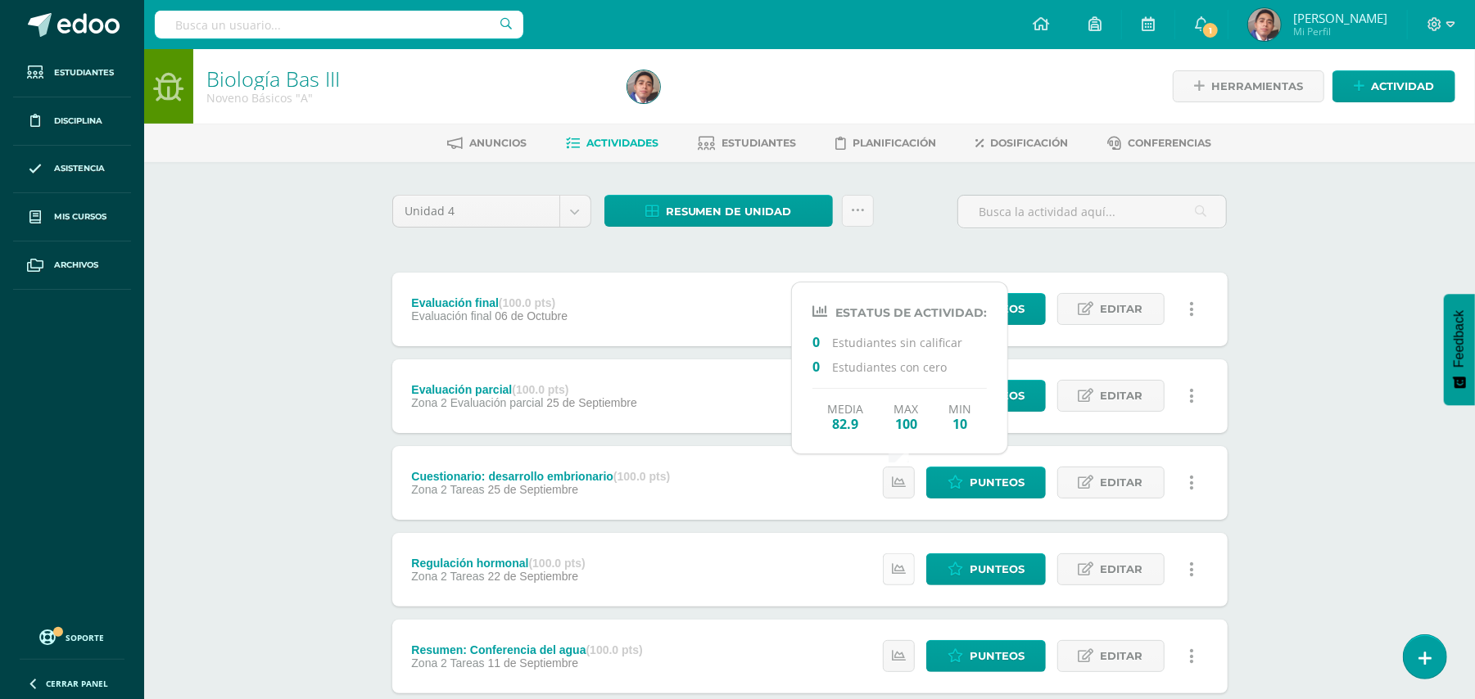
click at [896, 568] on icon at bounding box center [899, 570] width 14 height 14
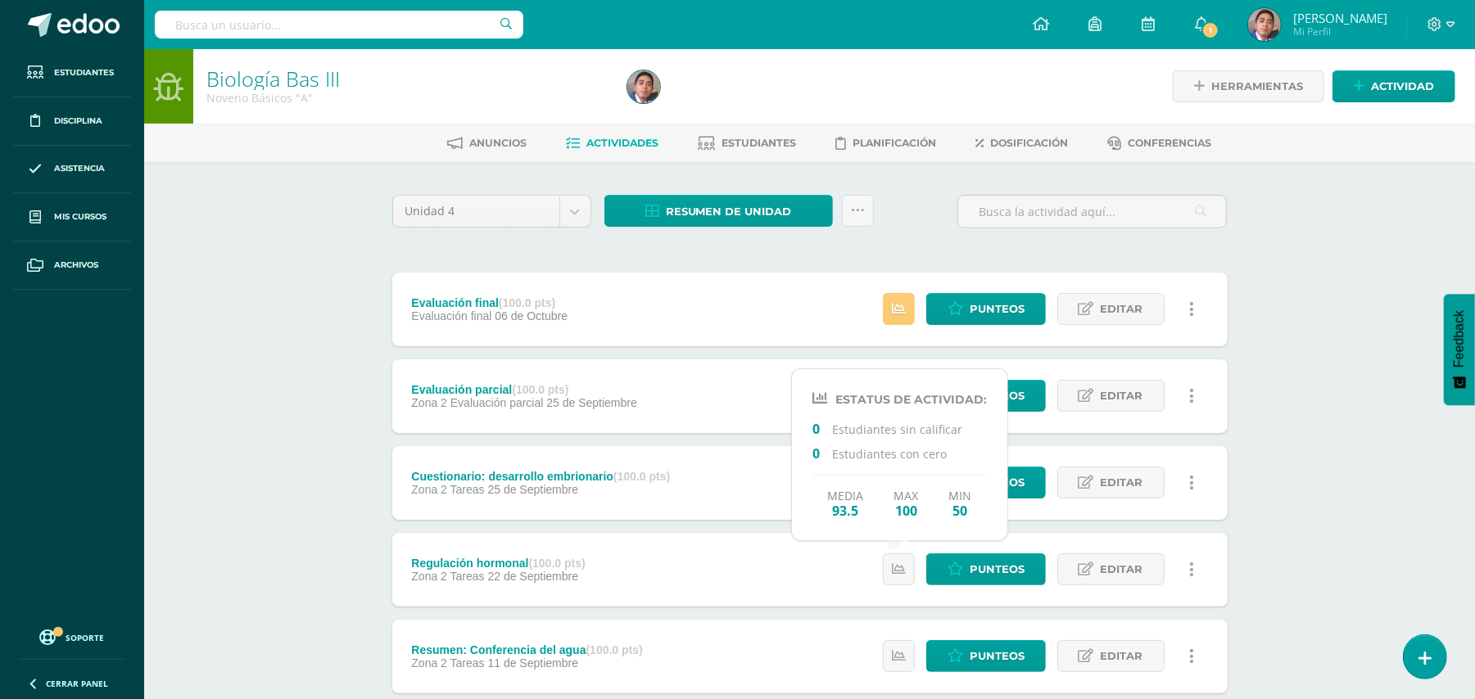
click at [1275, 349] on div "Biología Bas III Noveno Básicos "A" Herramientas Detalle de asistencias Activid…" at bounding box center [809, 640] width 1331 height 1182
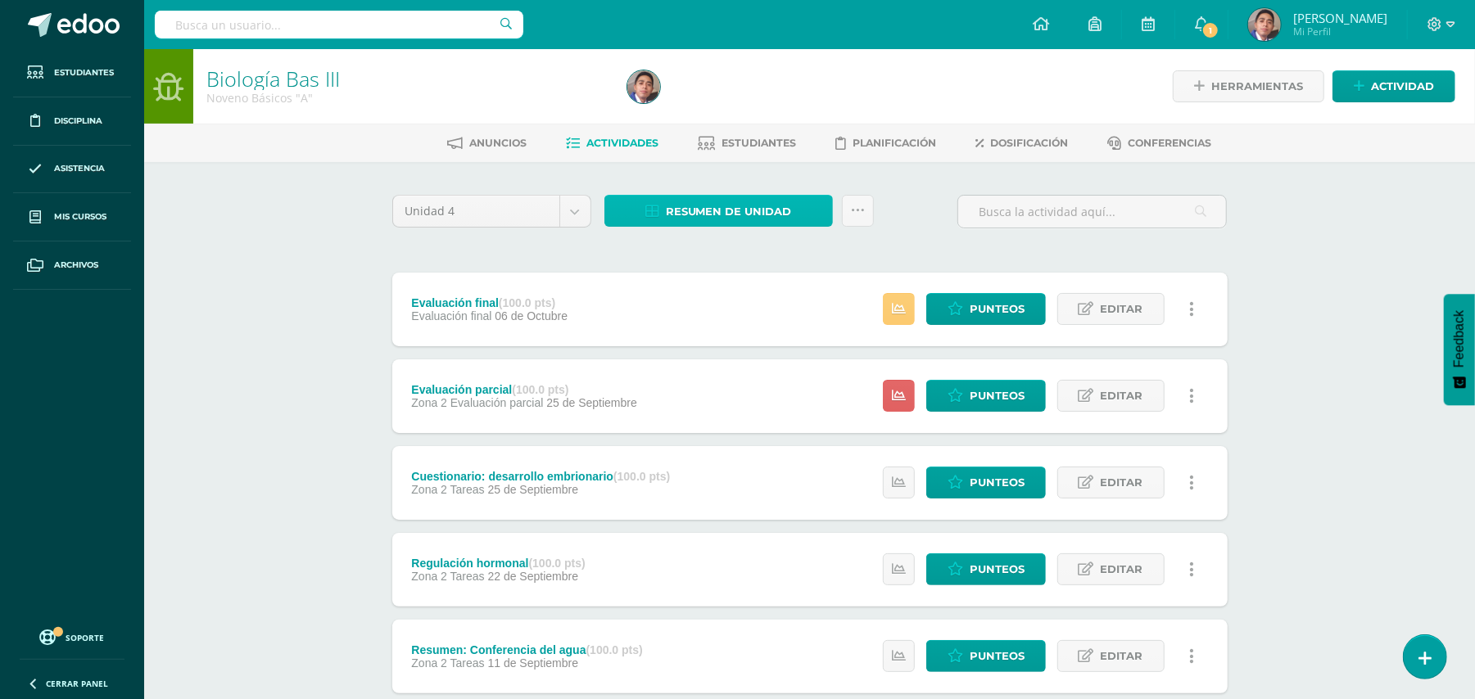
click at [748, 214] on span "Resumen de unidad" at bounding box center [729, 212] width 126 height 30
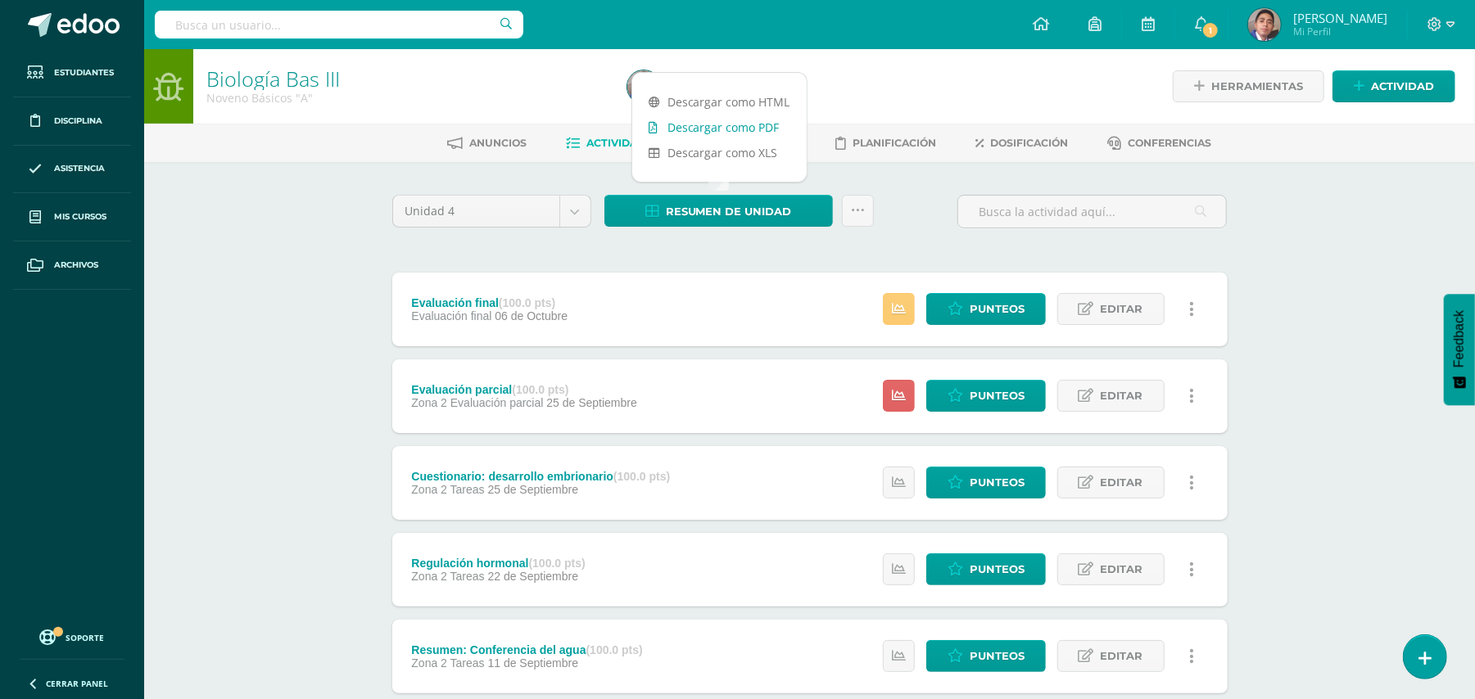
click at [758, 125] on link "Descargar como PDF" at bounding box center [719, 127] width 174 height 25
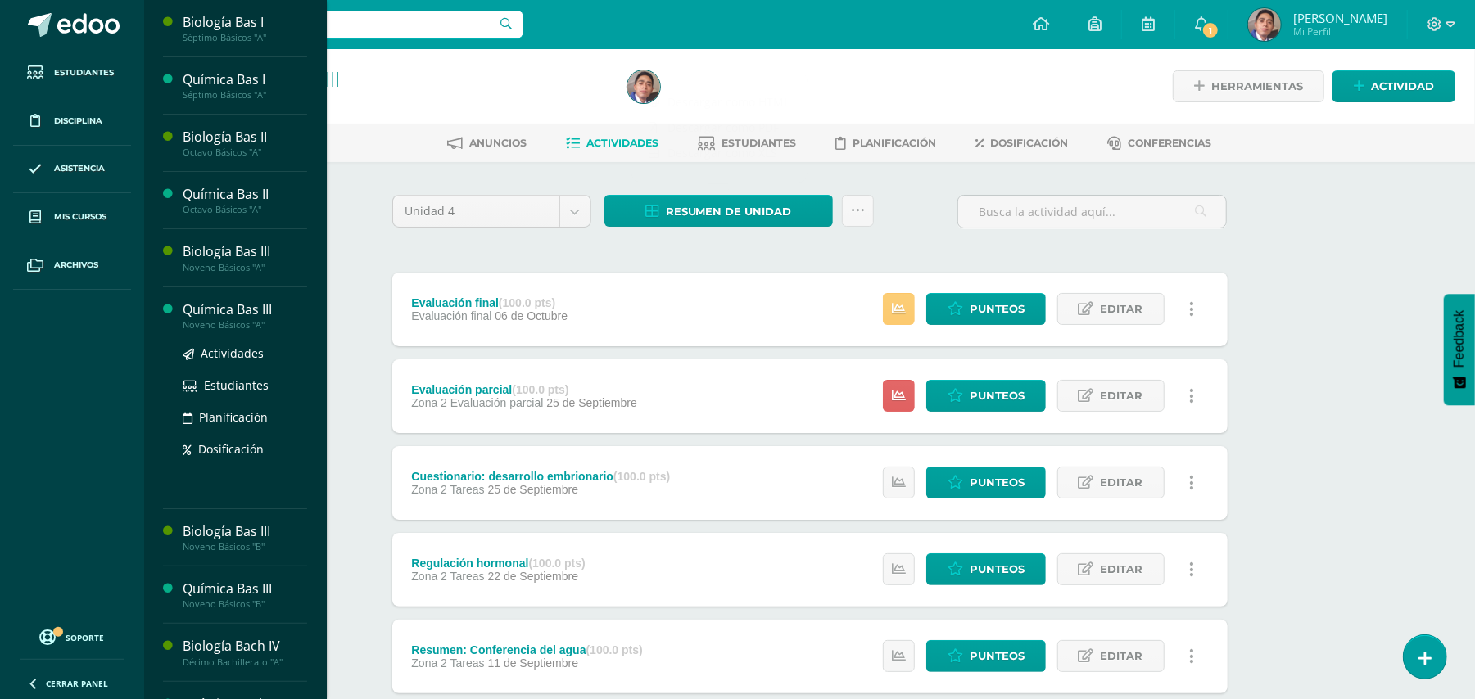
click at [215, 319] on div "Noveno Básicos "A"" at bounding box center [245, 324] width 124 height 11
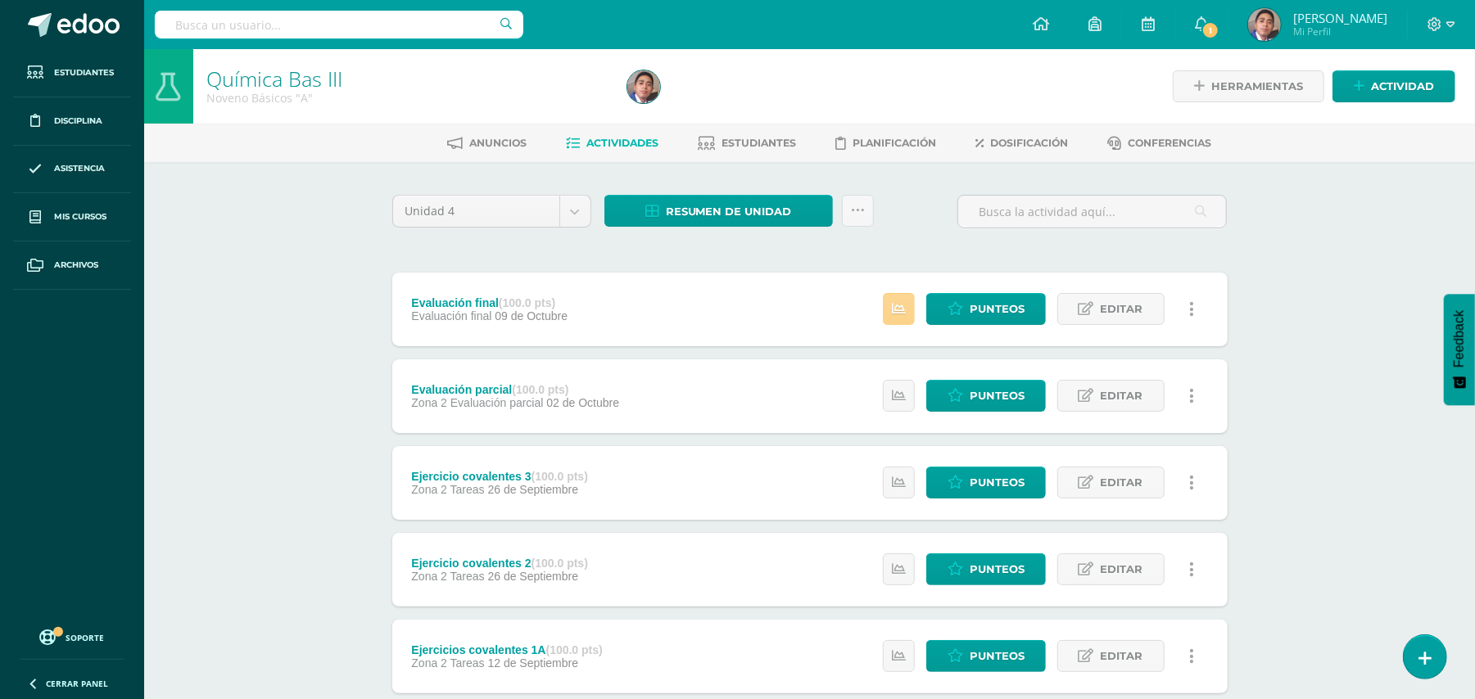
click at [898, 305] on icon at bounding box center [899, 309] width 14 height 14
click at [898, 397] on icon at bounding box center [899, 396] width 14 height 14
click at [893, 482] on icon at bounding box center [899, 483] width 14 height 14
click at [1343, 387] on div "Química Bas III Noveno Básicos "A" Herramientas Detalle de asistencias Activida…" at bounding box center [809, 599] width 1331 height 1101
click at [765, 214] on span "Resumen de unidad" at bounding box center [729, 212] width 126 height 30
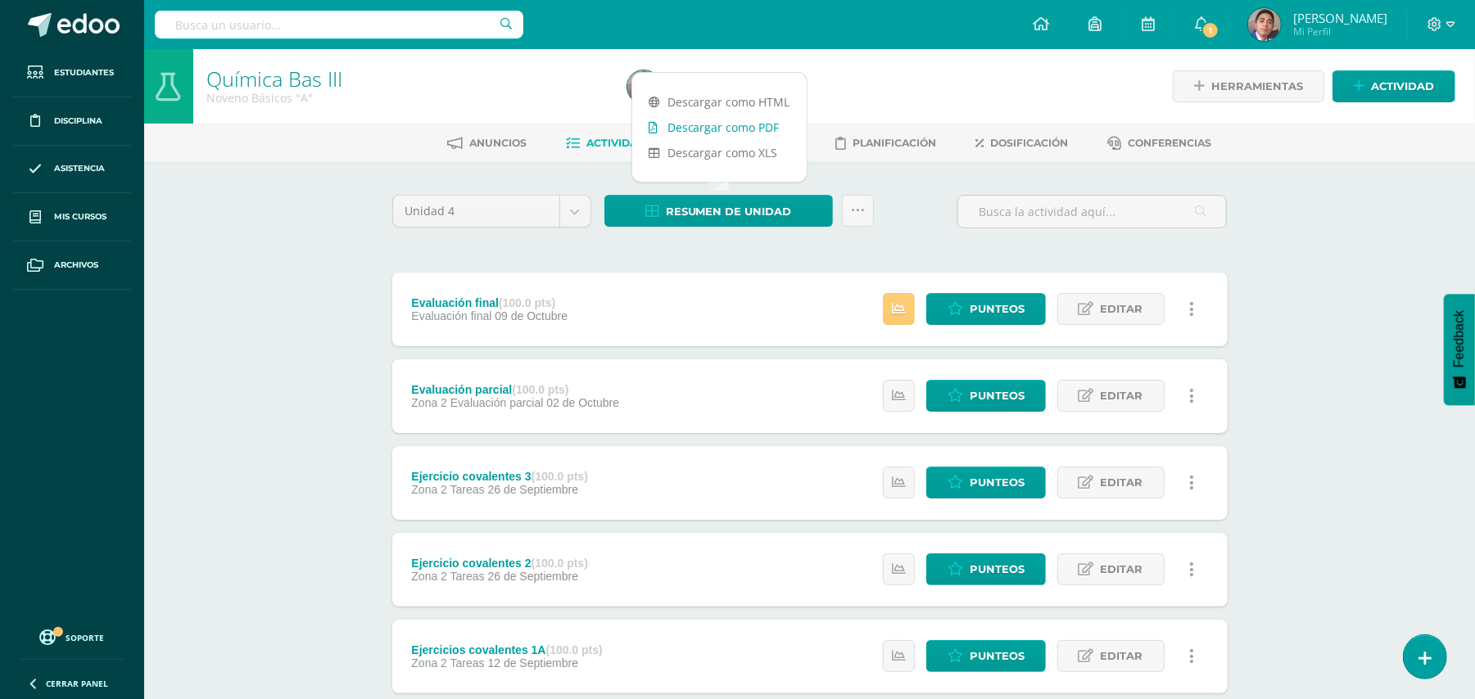
click at [712, 121] on link "Descargar como PDF" at bounding box center [719, 127] width 174 height 25
